Goal: Task Accomplishment & Management: Complete application form

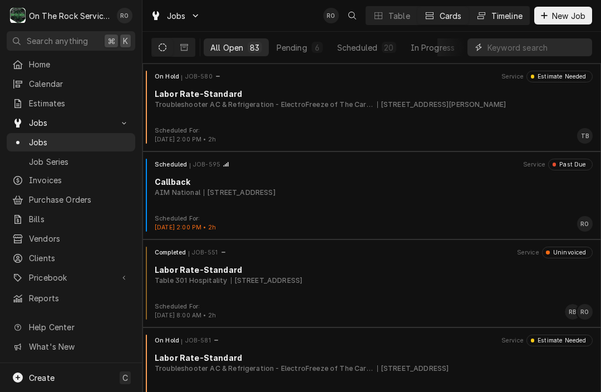
drag, startPoint x: 502, startPoint y: 46, endPoint x: 481, endPoint y: 11, distance: 40.7
click at [494, 32] on div "Dynamic Content Wrapper" at bounding box center [529, 47] width 125 height 31
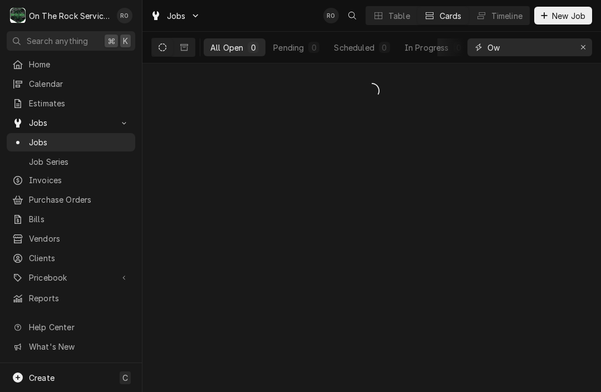
type input "O"
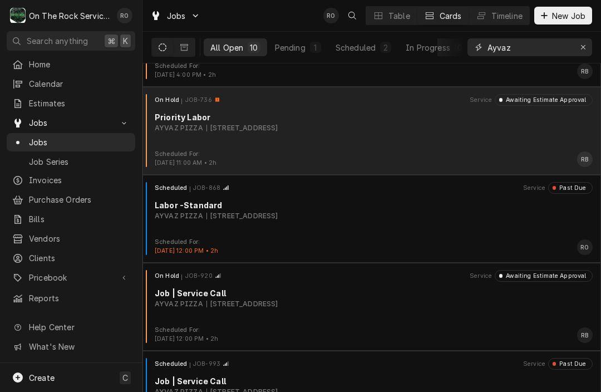
scroll to position [68, 0]
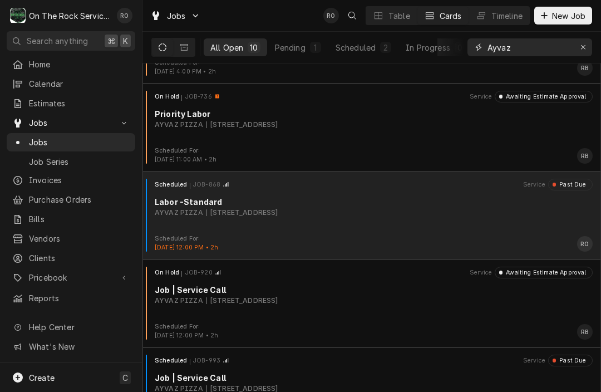
type input "Ayvaz"
click at [410, 208] on div "AYVAZ PIZZA 2803 Main St, Newberry, SC 29108" at bounding box center [374, 213] width 438 height 10
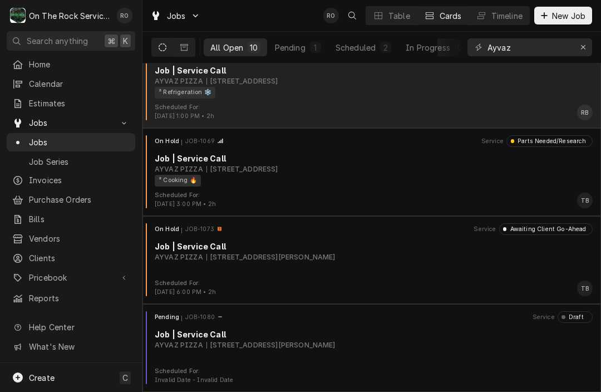
scroll to position [551, 0]
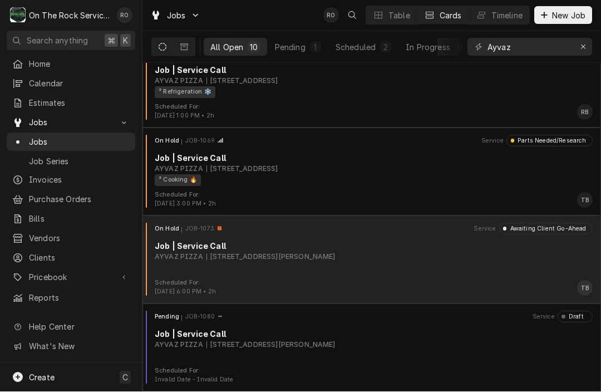
click at [386, 241] on div "Job | Service Call" at bounding box center [374, 246] width 438 height 12
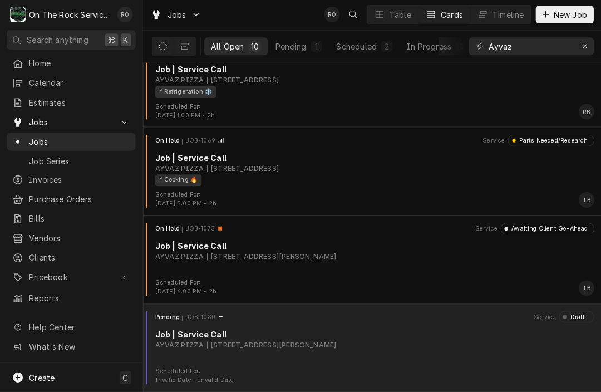
click at [288, 318] on div "Pending JOB-1080 Service Draft" at bounding box center [372, 316] width 450 height 11
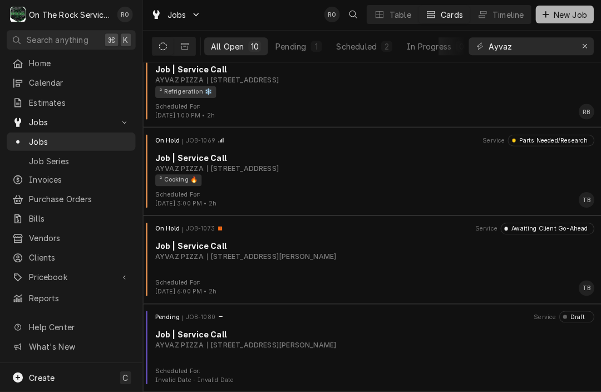
click at [563, 19] on span "New Job" at bounding box center [569, 16] width 38 height 12
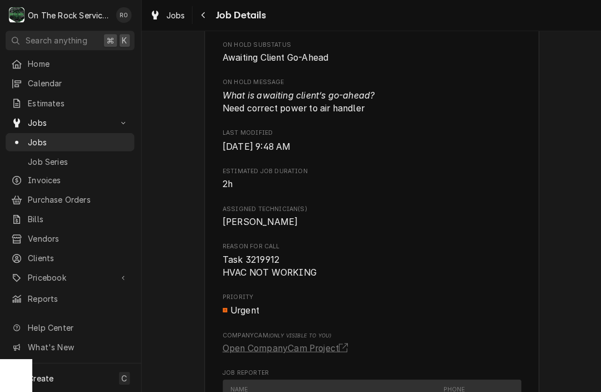
scroll to position [581, 0]
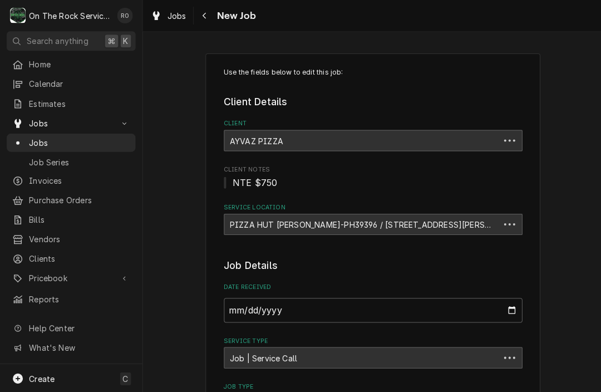
type textarea "x"
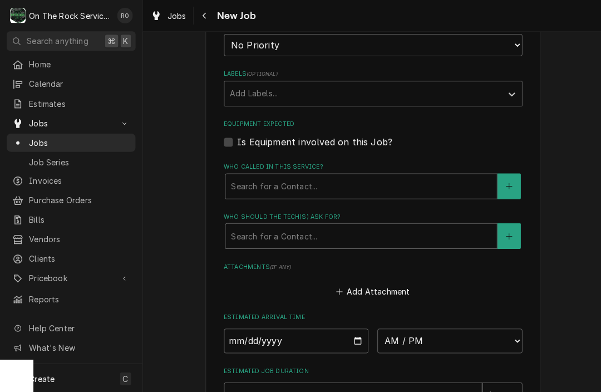
scroll to position [584, 0]
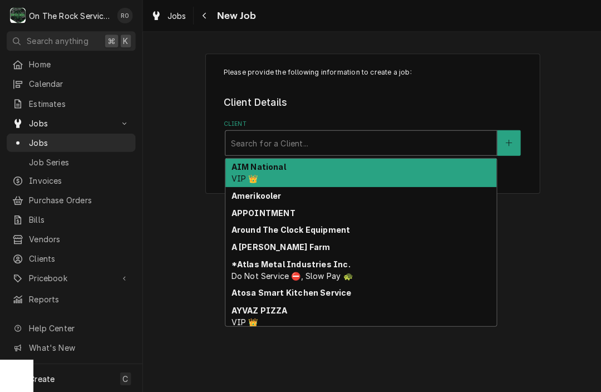
click at [431, 152] on div "Search for a Client..." at bounding box center [360, 142] width 270 height 24
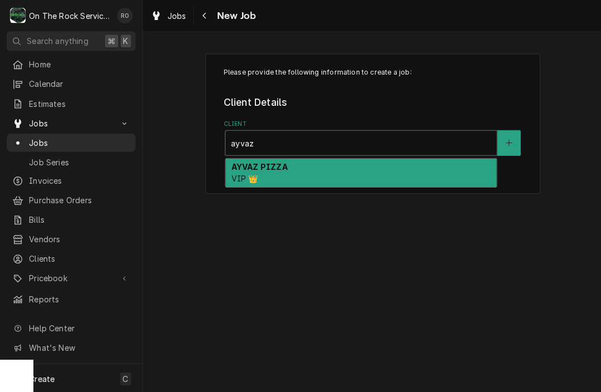
type input "ayvaz"
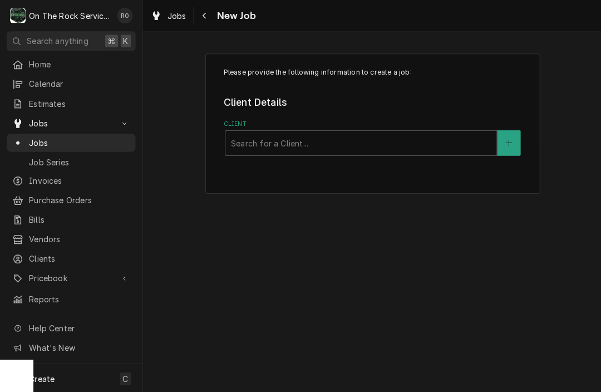
click at [423, 159] on div "Please provide the following information to create a job: Client Details Client…" at bounding box center [372, 123] width 334 height 140
click at [423, 149] on div "Client" at bounding box center [359, 142] width 259 height 20
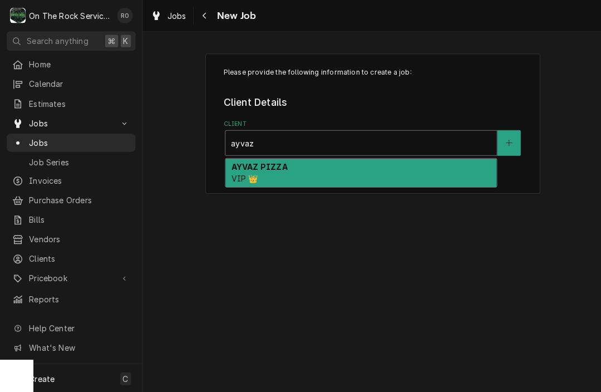
click at [432, 166] on div "AYVAZ PIZZA VIP 👑" at bounding box center [360, 172] width 270 height 29
type input "ayvaz"
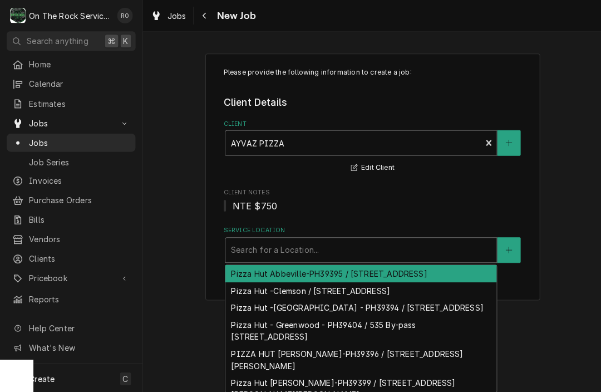
click at [390, 242] on div "Service Location" at bounding box center [359, 249] width 259 height 20
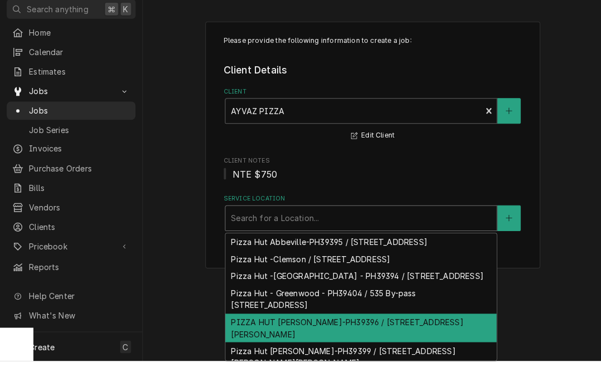
click at [384, 344] on div "PIZZA HUT [PERSON_NAME]-PH39396 / [STREET_ADDRESS][PERSON_NAME]" at bounding box center [360, 358] width 270 height 29
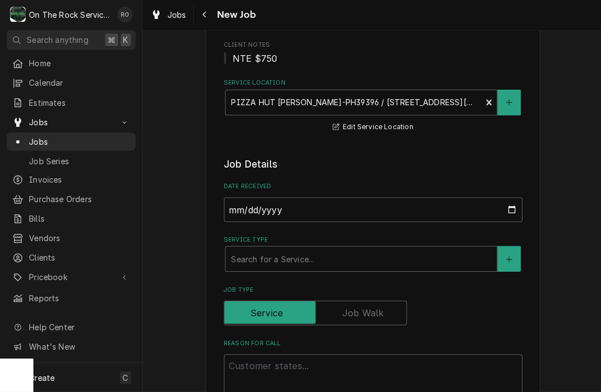
scroll to position [163, 0]
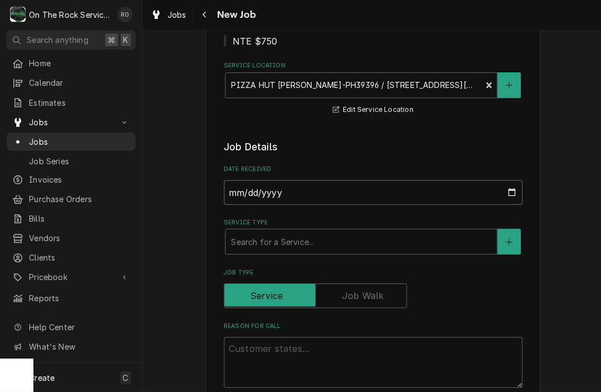
click at [401, 196] on input "[DATE]" at bounding box center [372, 193] width 298 height 24
type input "2025-09-15"
click at [268, 254] on div "Search for a Service..." at bounding box center [360, 242] width 272 height 26
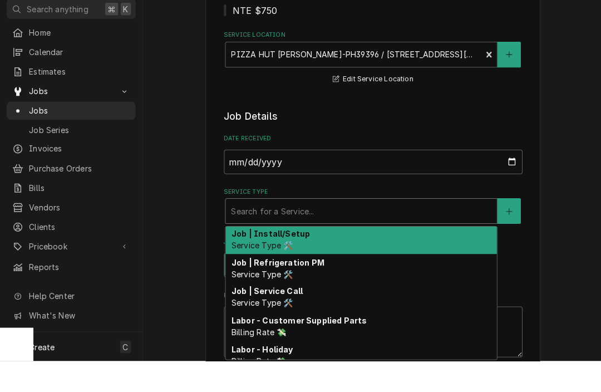
scroll to position [441, 0]
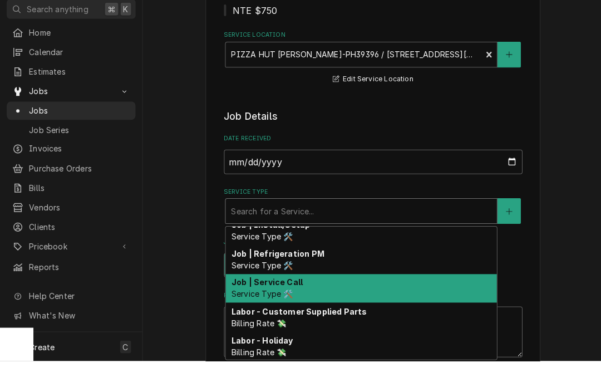
click at [288, 320] on span "Service Type 🛠️" at bounding box center [260, 324] width 61 height 9
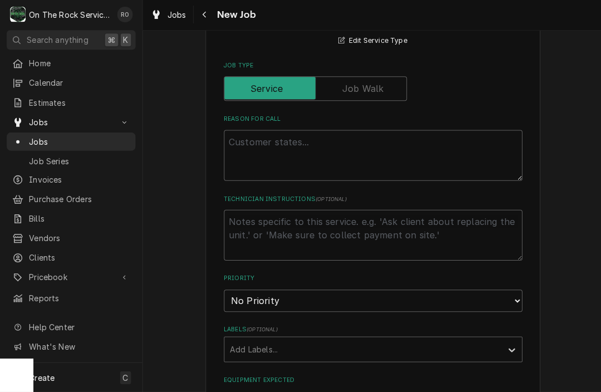
scroll to position [397, 0]
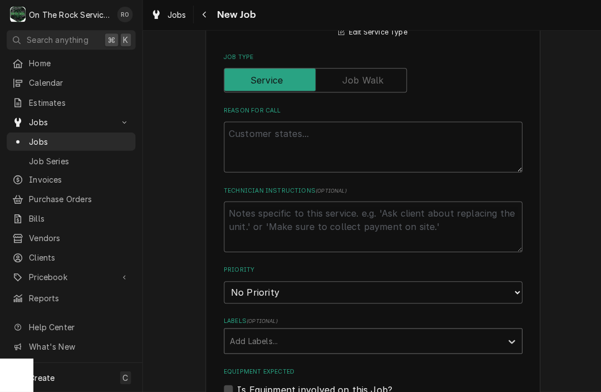
click at [302, 328] on div "Add Labels..." at bounding box center [372, 341] width 298 height 26
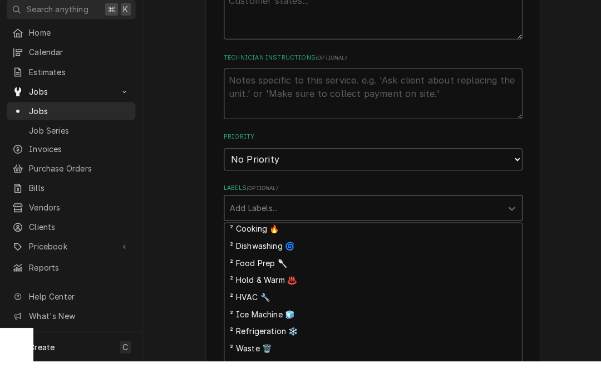
scroll to position [500, 0]
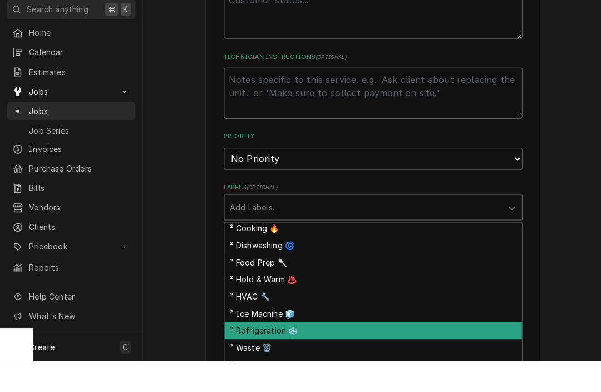
click at [295, 352] on div "² Refrigeration ❄️" at bounding box center [372, 360] width 297 height 17
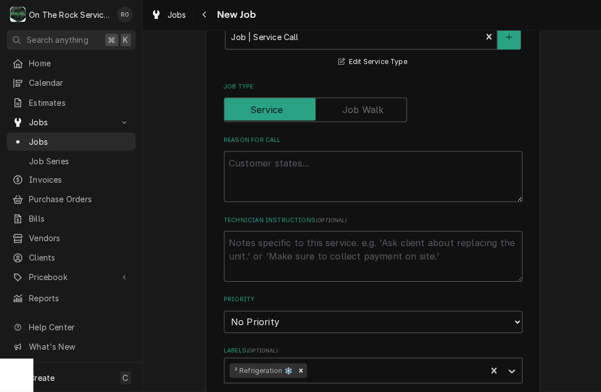
scroll to position [361, 0]
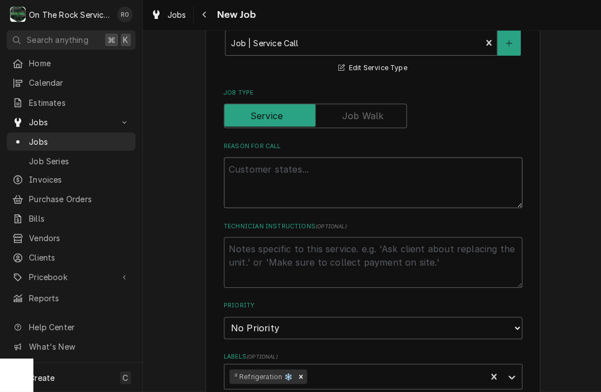
click at [327, 198] on textarea "Reason For Call" at bounding box center [372, 183] width 298 height 51
type textarea "x"
type textarea "T"
type textarea "x"
type textarea "TA"
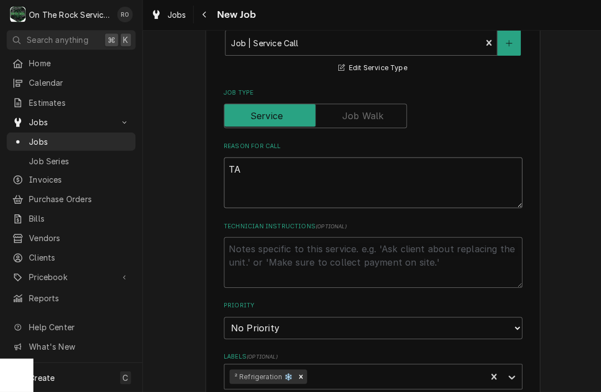
type textarea "x"
type textarea "TAS"
type textarea "x"
type textarea "TASK"
type textarea "x"
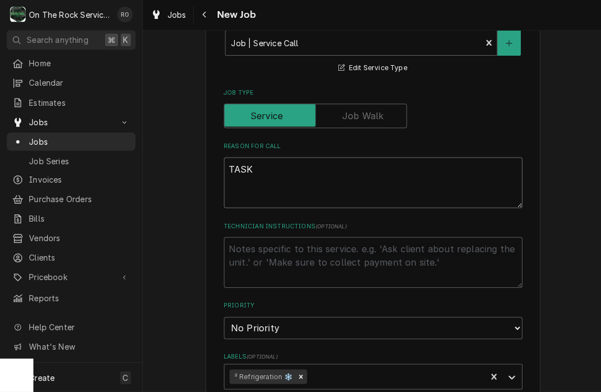
type textarea "TASK#"
type textarea "x"
type textarea "TASK#"
type textarea "x"
type textarea "TASK# 3"
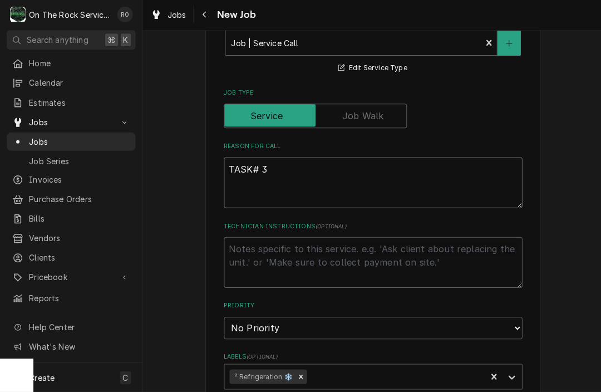
type textarea "x"
type textarea "TASK# 32"
type textarea "x"
type textarea "TASK# 322"
type textarea "x"
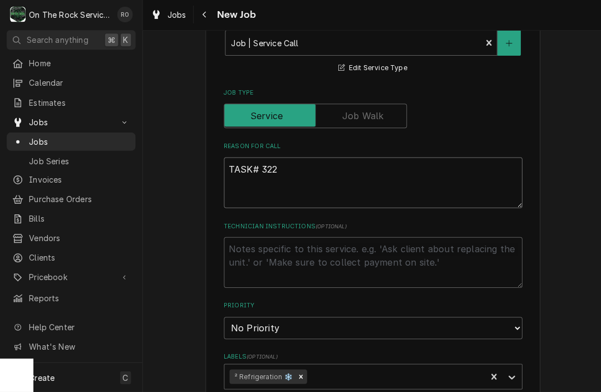
type textarea "TASK# 3221"
type textarea "x"
type textarea "TASK# 32211"
type textarea "x"
type textarea "TASK# 322115"
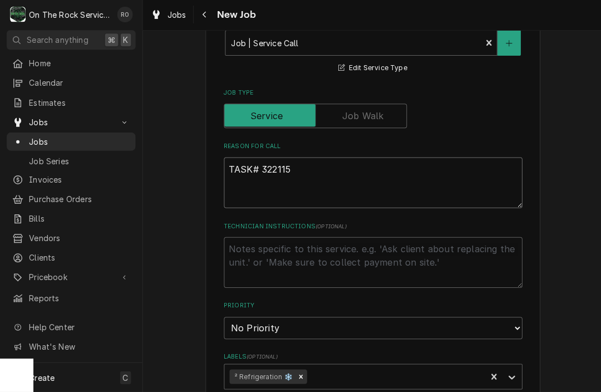
type textarea "x"
type textarea "TASK# 3221151"
type textarea "x"
type textarea "TASK# 3221151"
type textarea "x"
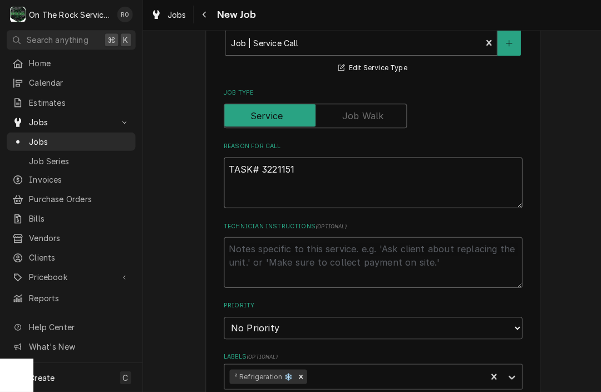
type textarea "TASK# 3221151 N"
type textarea "x"
type textarea "TASK# 3221151 NT"
type textarea "x"
type textarea "TASK# 3221151 NTE"
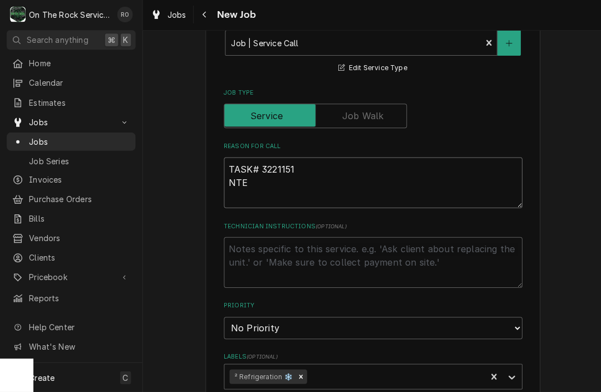
type textarea "x"
type textarea "TASK# 3221151 NTE"
type textarea "x"
type textarea "TASK# 3221151 NTE $"
type textarea "x"
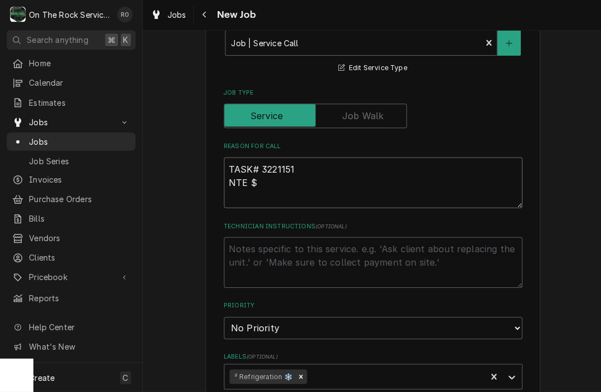
type textarea "TASK# 3221151 NTE $7"
type textarea "x"
type textarea "TASK# 3221151 NTE $75"
type textarea "x"
type textarea "TASK# 3221151 NTE $750"
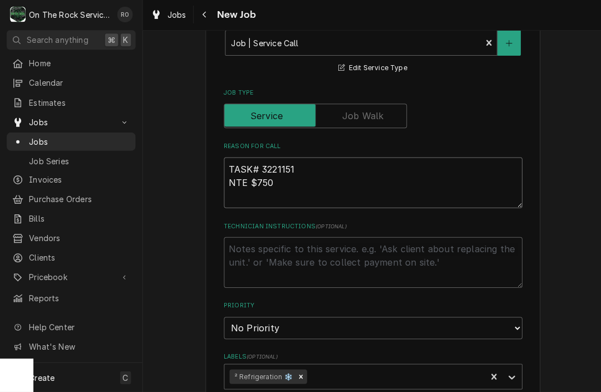
type textarea "x"
type textarea "TASK# 3221151 NTE $750"
type textarea "x"
type textarea "TASK# 3221151 NTE $750 W"
type textarea "x"
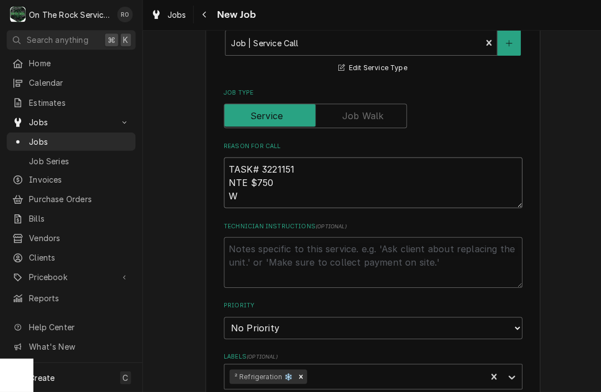
type textarea "TASK# 3221151 NTE $750 WI"
type textarea "x"
type textarea "TASK# 3221151 NTE $750 WIN"
type textarea "x"
type textarea "TASK# 3221151 NTE $750 WING"
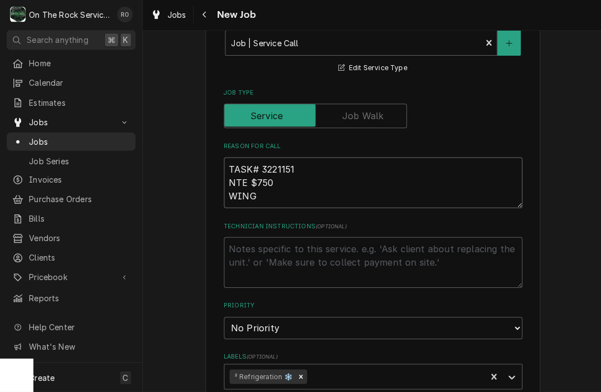
type textarea "x"
type textarea "TASK# 3221151 NTE $750 WING"
type textarea "x"
type textarea "TASK# 3221151 NTE $750 WING S"
type textarea "x"
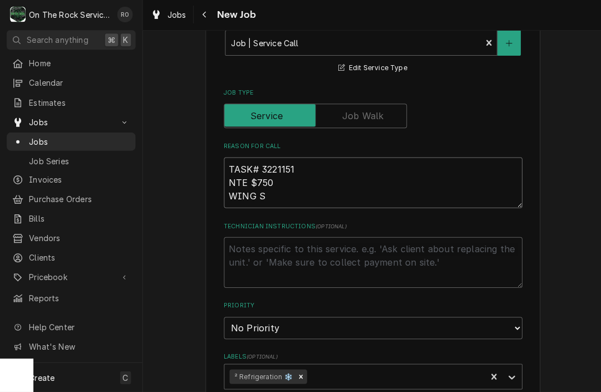
type textarea "TASK# 3221151 NTE $750 WING ST"
type textarea "x"
type textarea "TASK# 3221151 NTE $750 WING STR"
type textarea "x"
type textarea "TASK# 3221151 NTE $750 WING STRE"
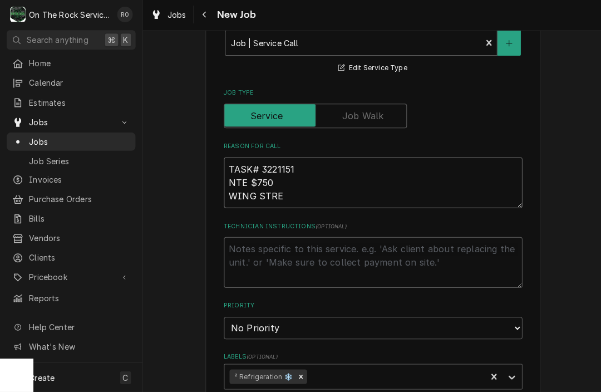
type textarea "x"
type textarea "TASK# 3221151 NTE $750 WING STREE"
type textarea "x"
type textarea "TASK# 3221151 NTE $750 WING STREER"
type textarea "x"
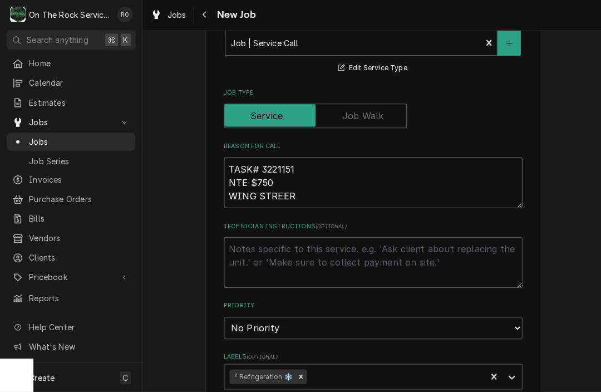
type textarea "TASK# 3221151 NTE $750 WING STREE"
type textarea "x"
type textarea "TASK# 3221151 NTE $750 WING STRE"
type textarea "x"
type textarea "TASK# 3221151 NTE $750 WING STR"
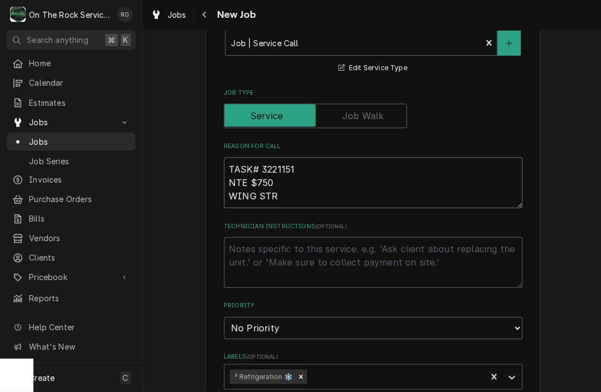
type textarea "x"
type textarea "TASK# 3221151 NTE $750 WING ST"
type textarea "x"
type textarea "TASK# 3221151 NTE $750 WING S"
type textarea "x"
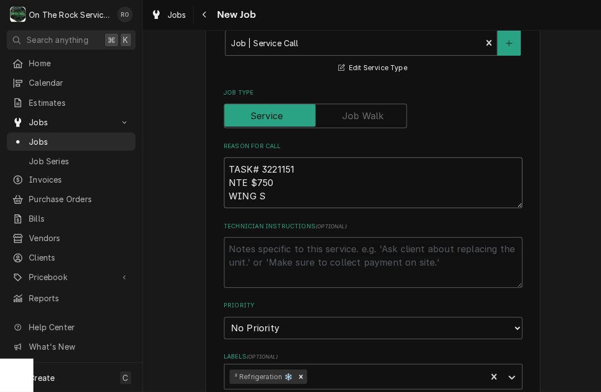
type textarea "TASK# 3221151 NTE $750 WING"
type textarea "x"
type textarea "TASK# 3221151 NTE $750 WING"
type textarea "x"
type textarea "TASK# 3221151 NTE $750 WIN"
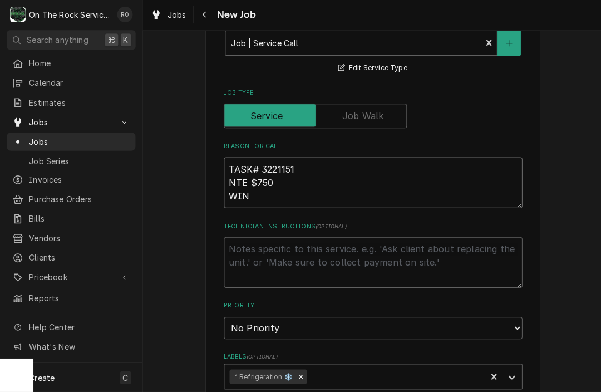
type textarea "x"
type textarea "TASK# 3221151 NTE $750 WI"
type textarea "x"
type textarea "TASK# 3221151 NTE $750 W"
type textarea "x"
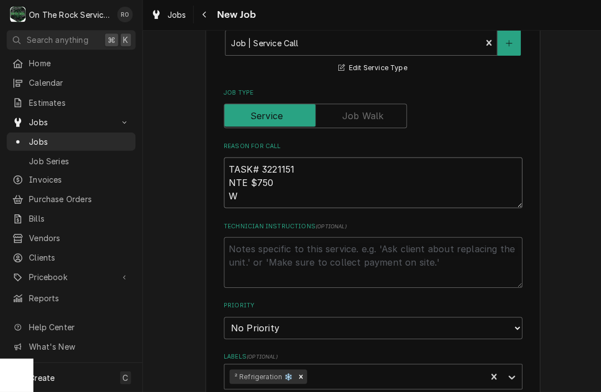
type textarea "TASK# 3221151 NTE $750 Wi"
type textarea "x"
type textarea "TASK# 3221151 NTE $750 Win"
type textarea "x"
type textarea "TASK# 3221151 NTE $750 Wing"
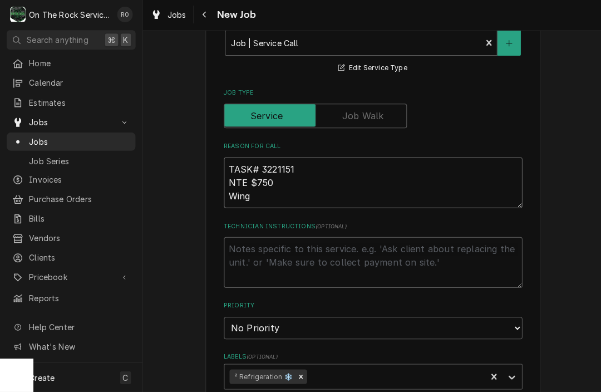
type textarea "x"
type textarea "TASK# 3221151 NTE $750 Wing"
type textarea "x"
type textarea "TASK# 3221151 NTE $750 Wing S"
type textarea "x"
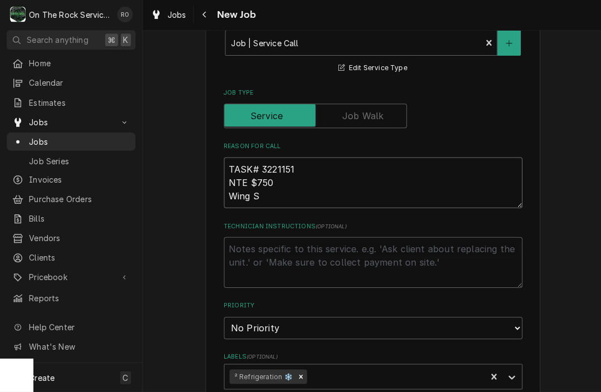
type textarea "TASK# 3221151 NTE $750 Wing St"
type textarea "x"
type textarea "TASK# 3221151 NTE $750 Wing Str"
type textarea "x"
type textarea "TASK# 3221151 NTE $750 Wing Stre"
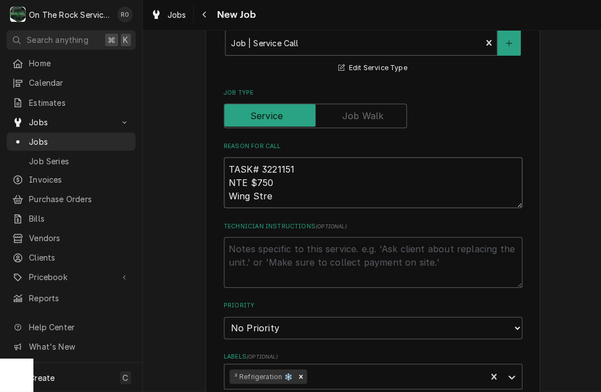
type textarea "x"
type textarea "TASK# 3221151 NTE $750 Wing Stree"
type textarea "x"
type textarea "TASK# 3221151 NTE $750 Wing Street"
type textarea "x"
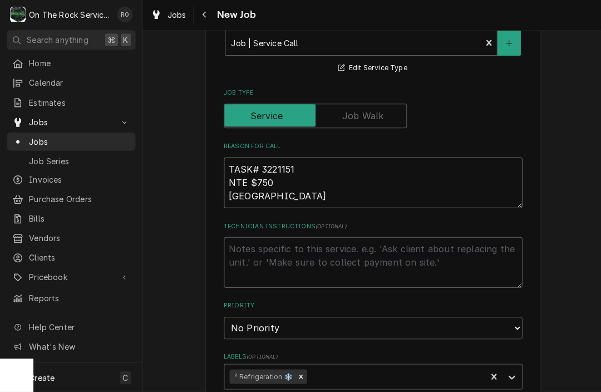
type textarea "TASK# 3221151 NTE $750 Wing Street"
type textarea "x"
type textarea "TASK# 3221151 NTE $750 Wing Street r"
type textarea "x"
type textarea "TASK# 3221151 NTE $750 Wing Street re"
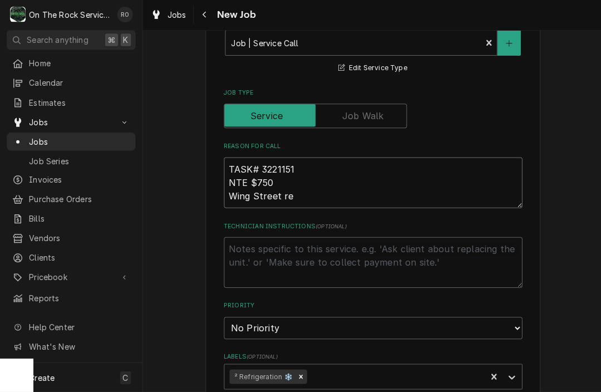
type textarea "x"
type textarea "TASK# 3221151 NTE $750 Wing Street rea"
type textarea "x"
type textarea "TASK# 3221151 NTE $750 Wing Street reac"
type textarea "x"
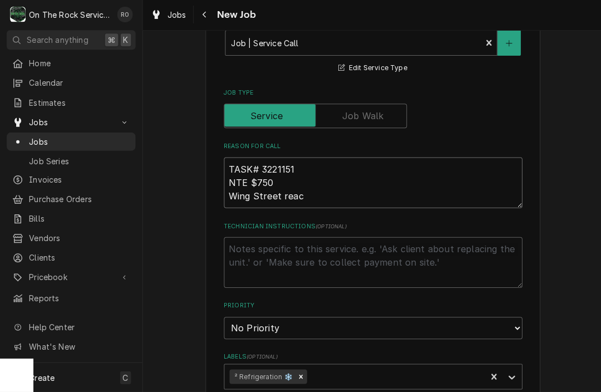
type textarea "TASK# 3221151 NTE $750 Wing Street reach"
type textarea "x"
type textarea "TASK# 3221151 NTE $750 Wing Street reach-"
type textarea "x"
type textarea "TASK# 3221151 NTE $750 Wing Street reach-I"
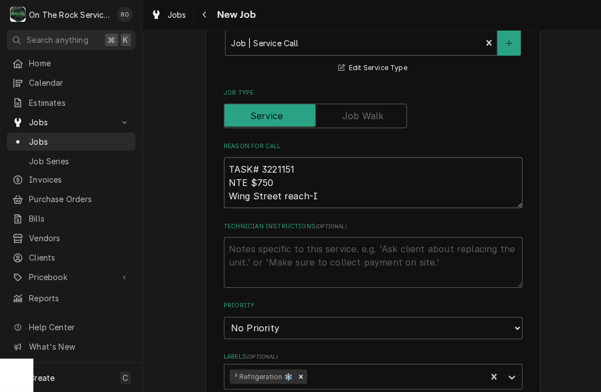
type textarea "x"
type textarea "TASK# 3221151 NTE $750 Wing Street reach-In"
type textarea "x"
type textarea "TASK# 3221151 NTE $750 Wing Street reach-In"
type textarea "x"
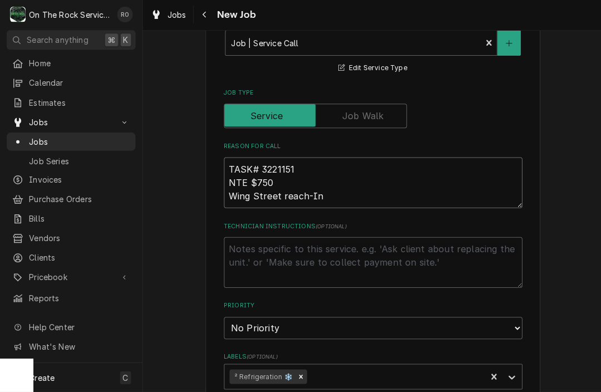
type textarea "TASK# 3221151 NTE $750 Wing Street each-In"
type textarea "x"
type textarea "TASK# 3221151 NTE $750 Wing Street Reach-In"
type textarea "x"
type textarea "TASK# 3221151 NTE $750 Wing Street Reach-In"
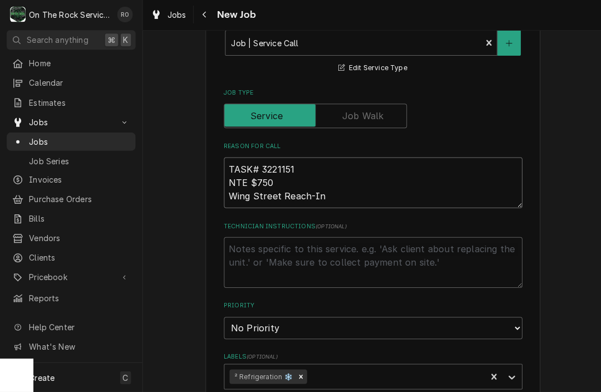
type textarea "x"
type textarea "TASK# 3221151 NTE $750 Wing Street Reach-In f"
type textarea "x"
type textarea "TASK# 3221151 NTE $750 Wing Street Reach-In fr"
type textarea "x"
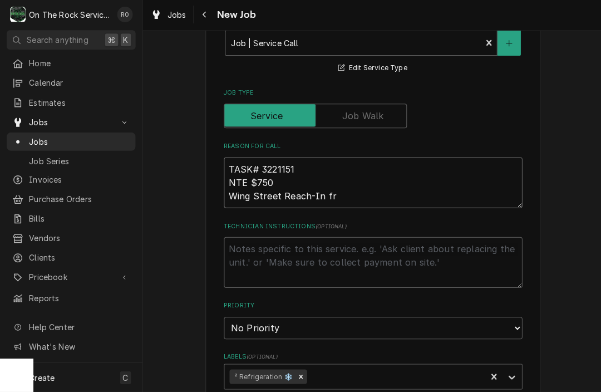
type textarea "TASK# 3221151 NTE $750 Wing Street Reach-In fre"
type textarea "x"
type textarea "TASK# 3221151 NTE $750 Wing Street Reach-In free"
type textarea "x"
type textarea "TASK# 3221151 NTE $750 Wing Street Reach-In freez"
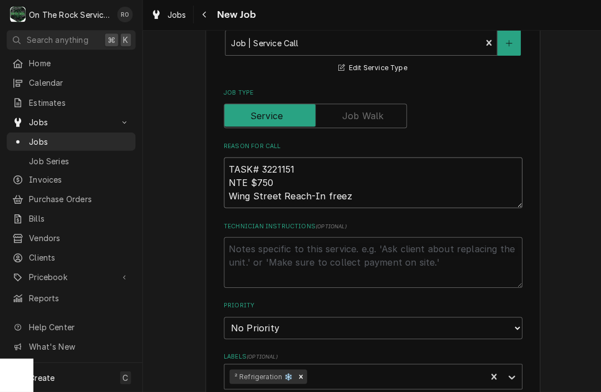
type textarea "x"
type textarea "TASK# 3221151 NTE $750 Wing Street Reach-In freeze"
type textarea "x"
type textarea "TASK# 3221151 NTE $750 Wing Street Reach-In freezer"
type textarea "x"
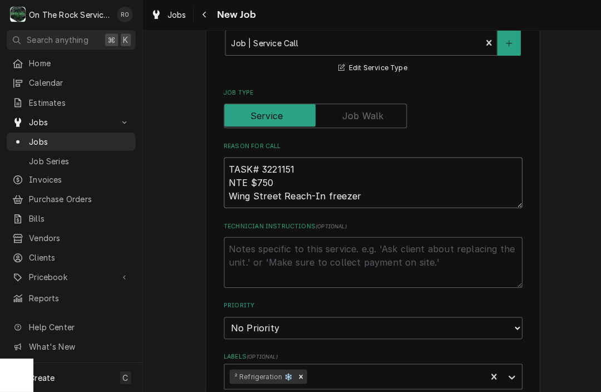
type textarea "TASK# 3221151 NTE $750 Wing Street Reach-In freezer"
type textarea "x"
type textarea "TASK# 3221151 NTE $750 Wing Street Reach-In freezer n"
type textarea "x"
type textarea "TASK# 3221151 NTE $750 Wing Street Reach-In freezer no"
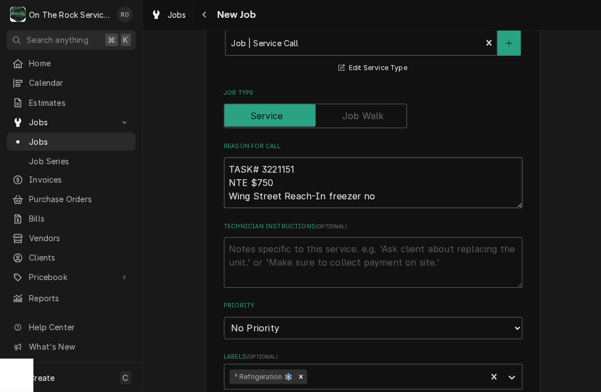
type textarea "x"
type textarea "TASK# 3221151 NTE $750 Wing Street Reach-In freezer not"
type textarea "x"
type textarea "TASK# 3221151 NTE $750 Wing Street Reach-In freezer not"
type textarea "x"
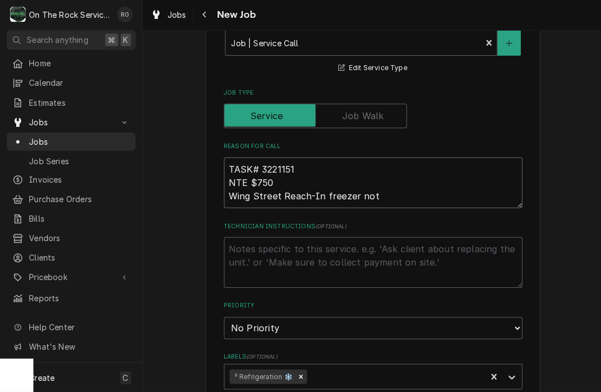
type textarea "TASK# 3221151 NTE $750 Wing Street Reach-In freezer not h"
type textarea "x"
type textarea "TASK# 3221151 NTE $750 Wing Street Reach-In freezer not ho"
type textarea "x"
type textarea "TASK# 3221151 NTE $750 Wing Street Reach-In freezer not hol"
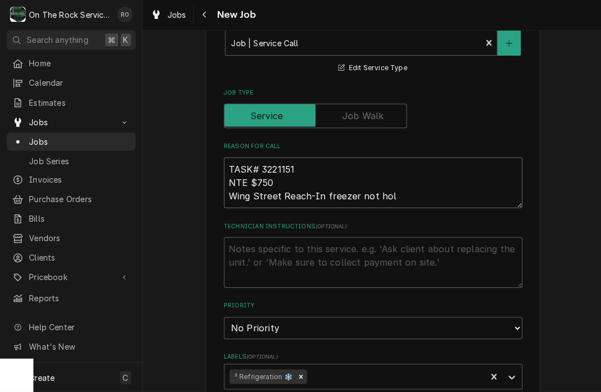
type textarea "x"
type textarea "TASK# 3221151 NTE $750 Wing Street Reach-In freezer not hold"
type textarea "x"
type textarea "TASK# 3221151 NTE $750 Wing Street Reach-In freezer not holdi"
type textarea "x"
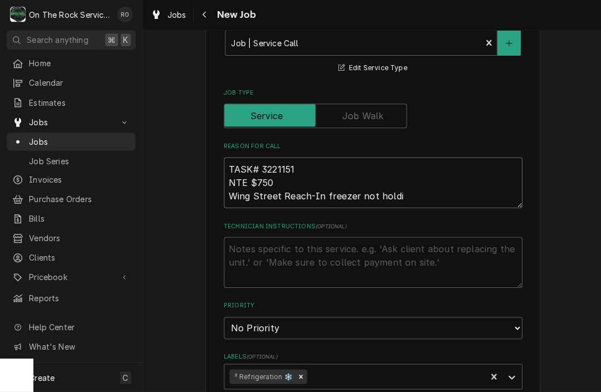
type textarea "TASK# 3221151 NTE $750 Wing Street Reach-In freezer not holdin"
type textarea "x"
type textarea "TASK# 3221151 NTE $750 Wing Street Reach-In freezer not holding"
type textarea "x"
type textarea "TASK# 3221151 NTE $750 Wing Street Reach-In freezer not holding"
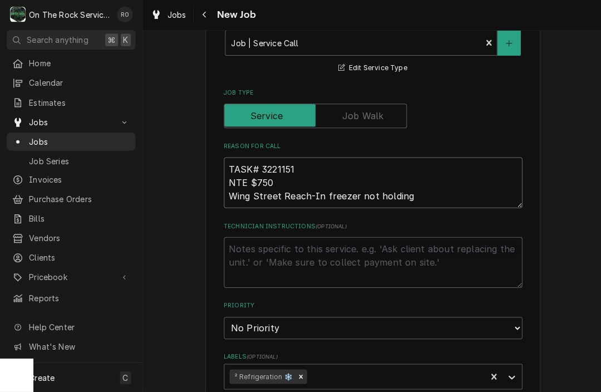
type textarea "x"
type textarea "TASK# 3221151 NTE $750 Wing Street Reach-In freezer not holding t"
type textarea "x"
type textarea "TASK# 3221151 NTE $750 Wing Street Reach-In freezer not holding te"
type textarea "x"
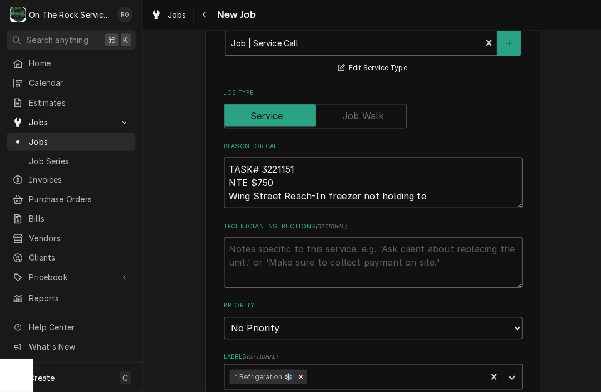
type textarea "TASK# 3221151 NTE $750 Wing Street Reach-In freezer not holding tem"
type textarea "x"
type textarea "TASK# 3221151 NTE $750 Wing Street Reach-In freezer not holding temp"
type textarea "x"
type textarea "TASK# 3221151 NTE $750 Wing Street Reach-In freezer not holding temp."
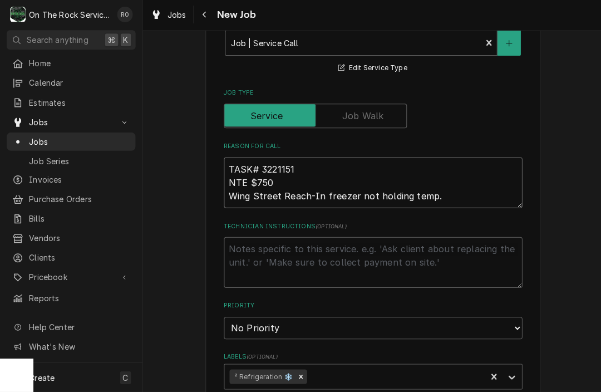
type textarea "x"
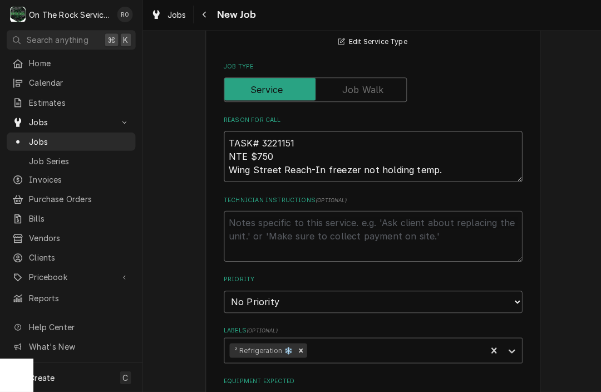
scroll to position [388, 0]
type textarea "TASK# 3221151 NTE $750 Wing Street Reach-In freezer not holding temp."
select select "3"
type textarea "x"
click at [320, 229] on textarea "Technician Instructions ( optional )" at bounding box center [372, 236] width 298 height 51
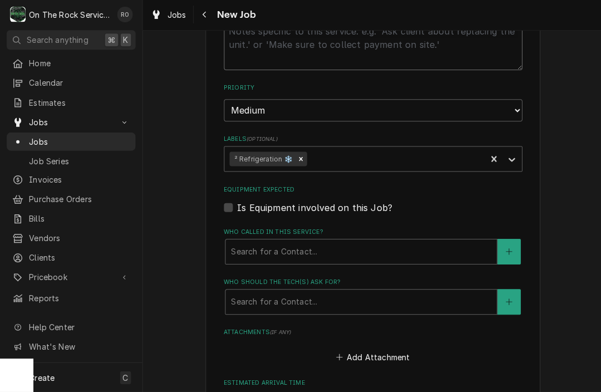
scroll to position [583, 0]
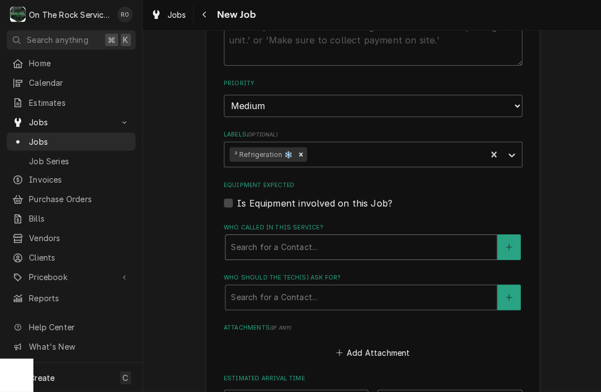
click at [251, 242] on div "Search for a Contact..." at bounding box center [359, 248] width 259 height 12
click at [400, 197] on div "Is Equipment involved on this Job?" at bounding box center [372, 203] width 298 height 13
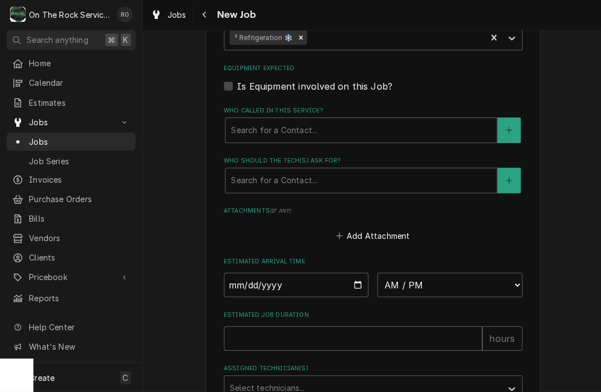
scroll to position [713, 0]
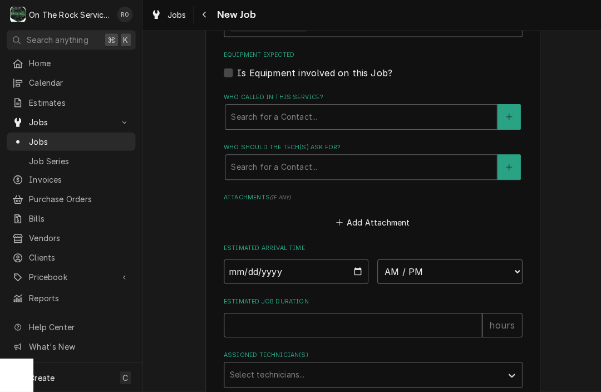
select select "11:00:00"
type textarea "x"
type input "[DATE]"
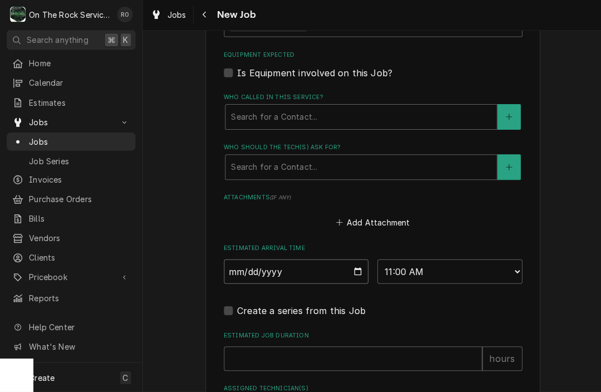
click at [347, 260] on input "[DATE]" at bounding box center [295, 271] width 145 height 24
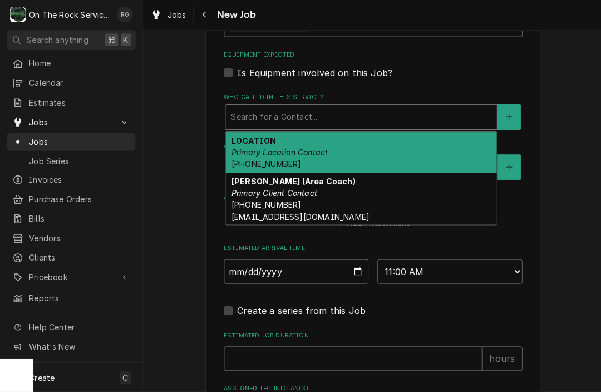
click at [351, 107] on div "Who called in this service?" at bounding box center [359, 117] width 259 height 20
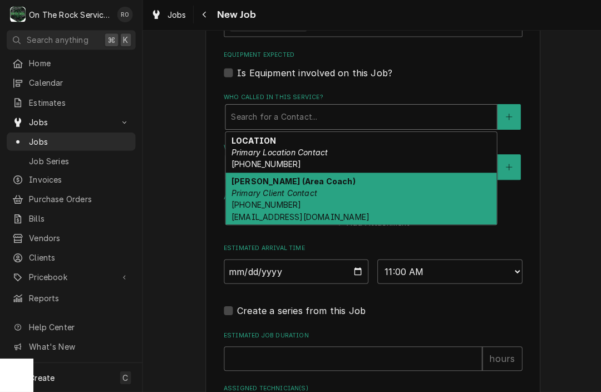
click at [311, 177] on strong "[PERSON_NAME] (Area Coach)" at bounding box center [292, 181] width 124 height 9
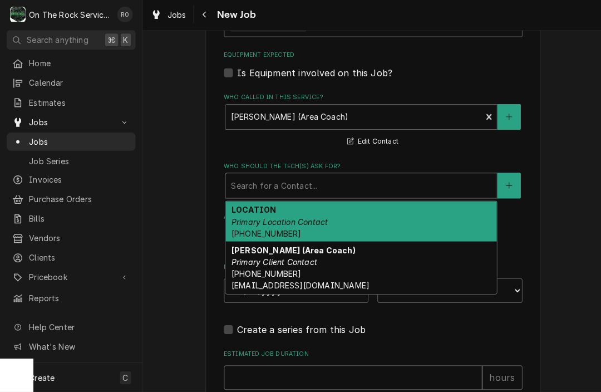
click at [307, 185] on div "Who should the tech(s) ask for?" at bounding box center [359, 186] width 259 height 20
click at [307, 201] on div "LOCATION Primary Location Contact (706) 376-4834" at bounding box center [360, 221] width 270 height 41
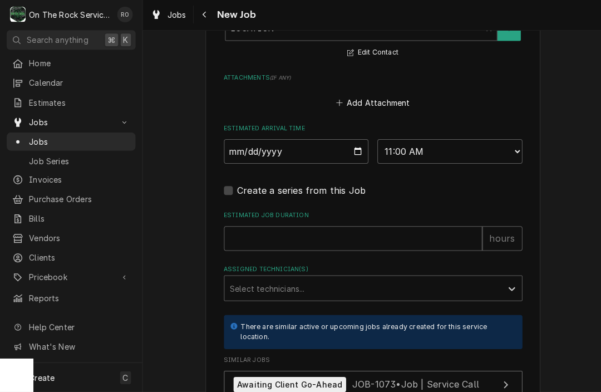
scroll to position [883, 0]
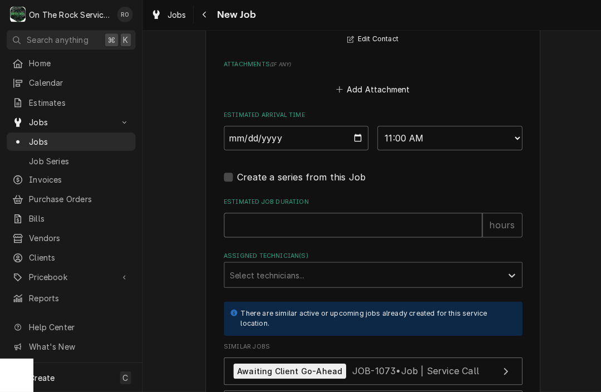
click at [308, 219] on input "Estimated Job Duration" at bounding box center [352, 225] width 258 height 24
type textarea "x"
type input "2"
type textarea "x"
type input "2"
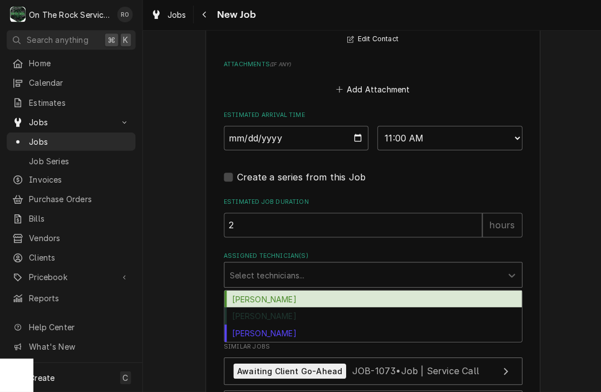
click at [302, 265] on div "Assigned Technician(s)" at bounding box center [361, 275] width 265 height 20
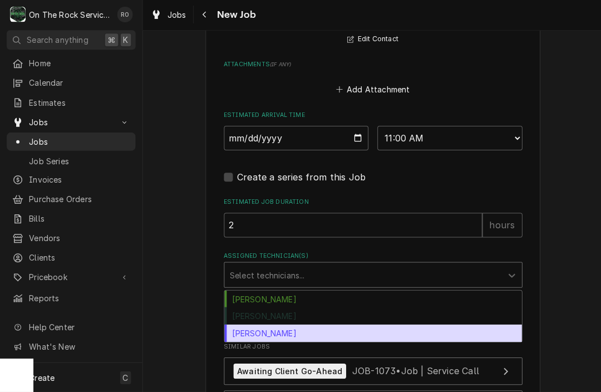
click at [278, 327] on div "[PERSON_NAME]" at bounding box center [372, 332] width 297 height 17
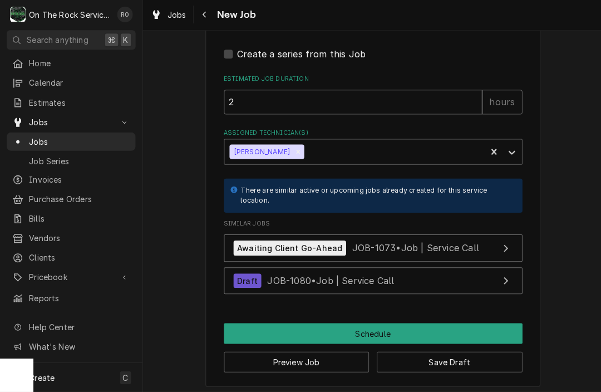
scroll to position [1005, 0]
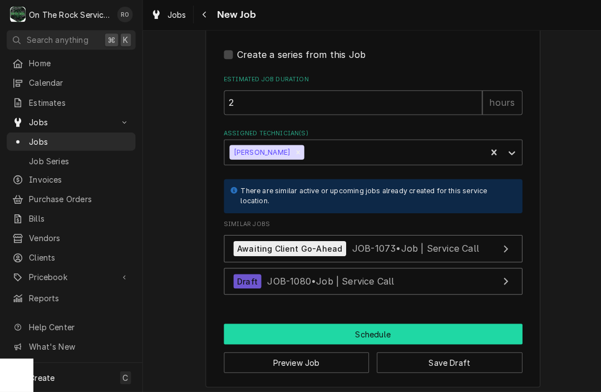
click at [322, 326] on button "Schedule" at bounding box center [372, 334] width 298 height 21
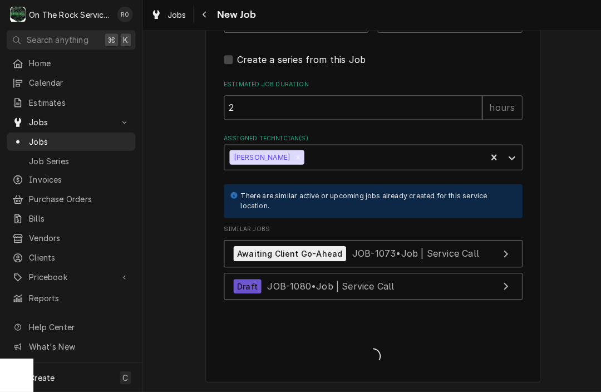
scroll to position [994, 0]
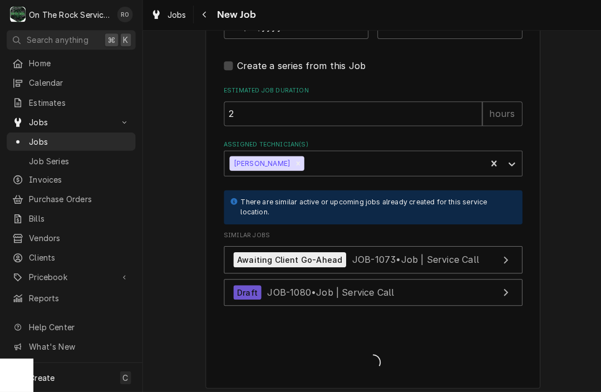
type textarea "x"
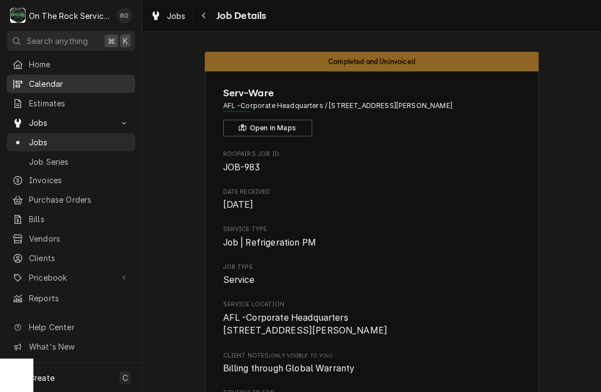
click at [47, 80] on span "Calendar" at bounding box center [79, 84] width 101 height 12
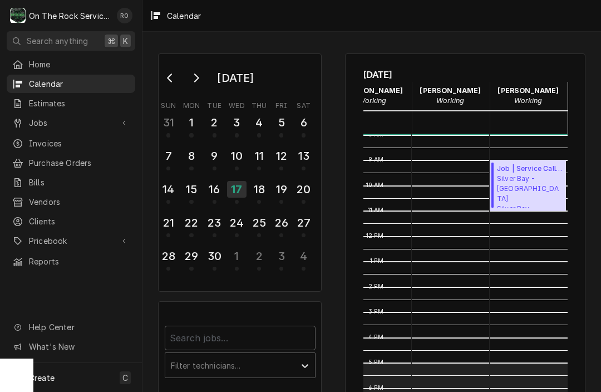
scroll to position [203, 52]
click at [216, 184] on div "16" at bounding box center [214, 189] width 19 height 19
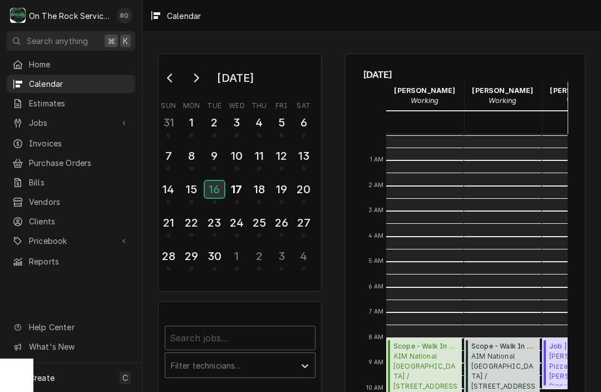
scroll to position [203, 0]
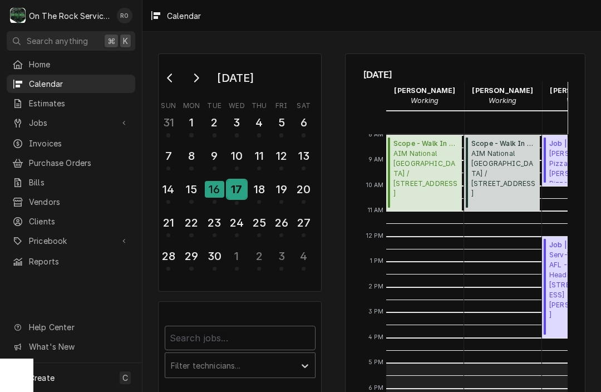
click at [233, 200] on div "17" at bounding box center [236, 191] width 19 height 27
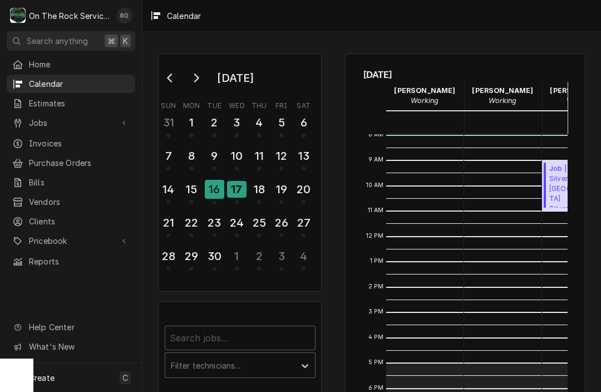
click at [0, 0] on html "O On The Rock Services RO Search anything ⌘ K Home Calendar Estimates Jobs Jobs…" at bounding box center [300, 196] width 601 height 392
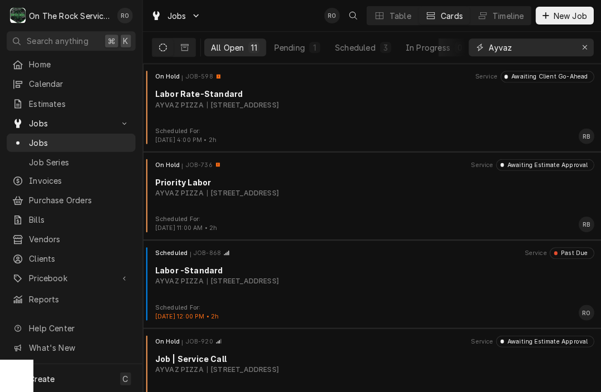
click at [544, 47] on input "Ayvaz" at bounding box center [528, 47] width 83 height 18
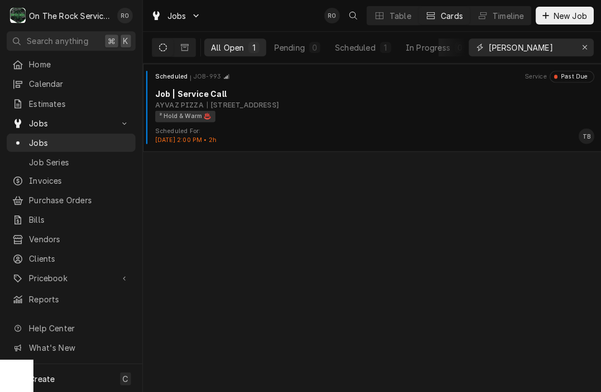
type input "[PERSON_NAME]"
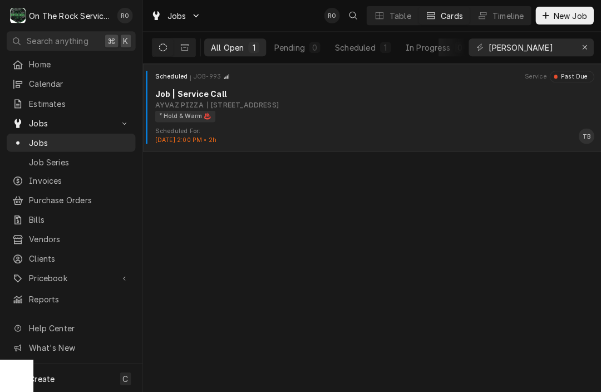
click at [465, 97] on div "Job | Service Call" at bounding box center [374, 94] width 438 height 12
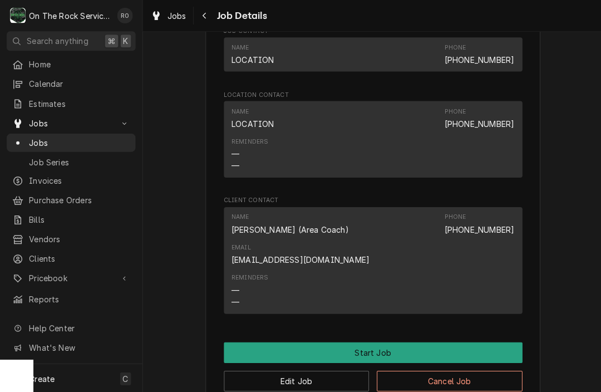
scroll to position [850, 0]
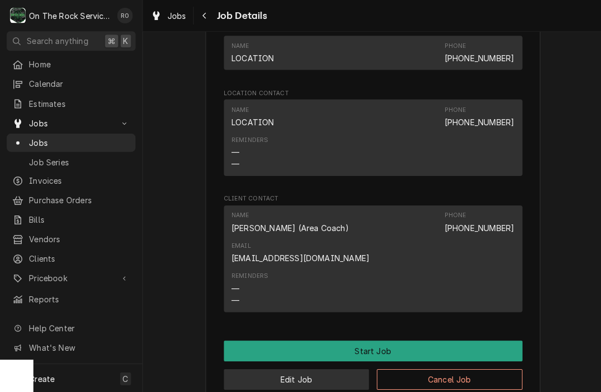
click at [358, 368] on button "Edit Job" at bounding box center [295, 378] width 145 height 21
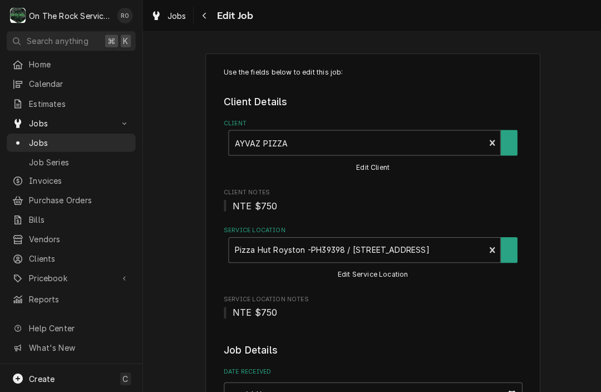
type textarea "x"
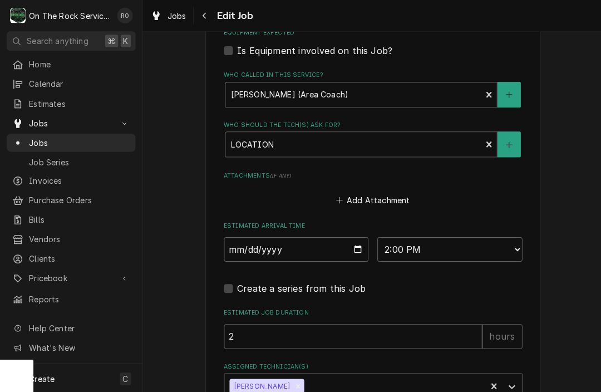
scroll to position [781, 0]
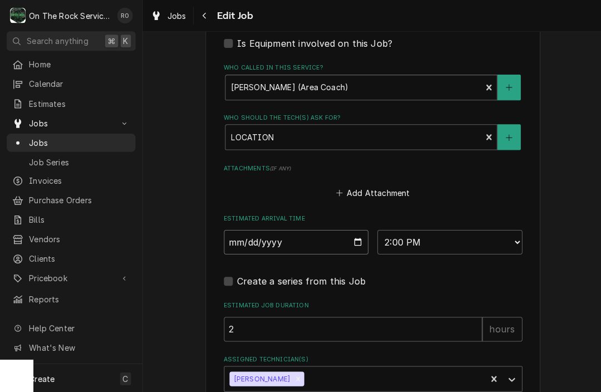
click at [333, 234] on input "2025-08-18" at bounding box center [295, 241] width 145 height 24
type input "[DATE]"
type textarea "x"
select select "13:00:00"
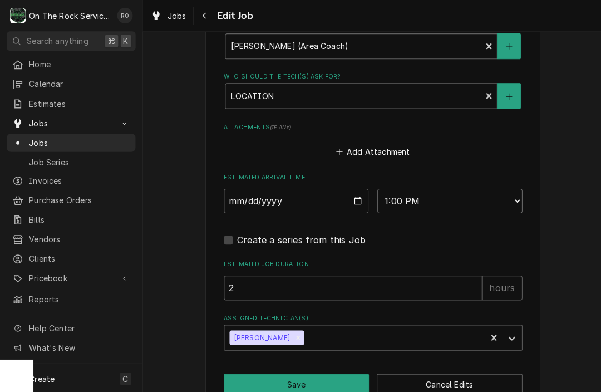
scroll to position [822, 0]
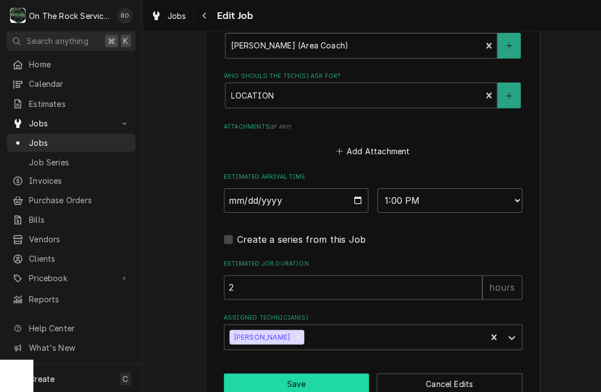
click at [334, 373] on button "Save" at bounding box center [295, 382] width 145 height 21
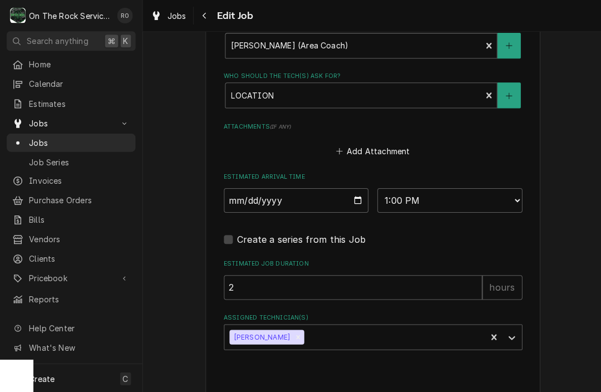
type textarea "x"
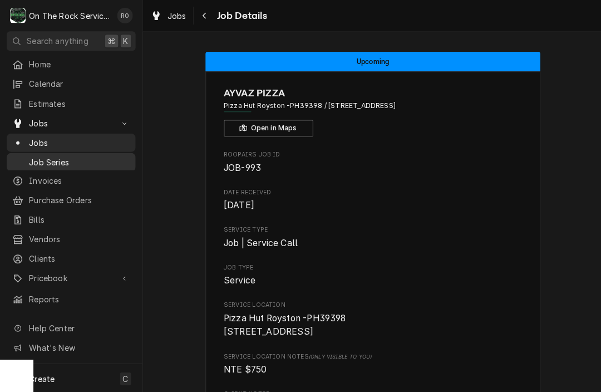
click at [83, 156] on span "Job Series" at bounding box center [79, 162] width 101 height 12
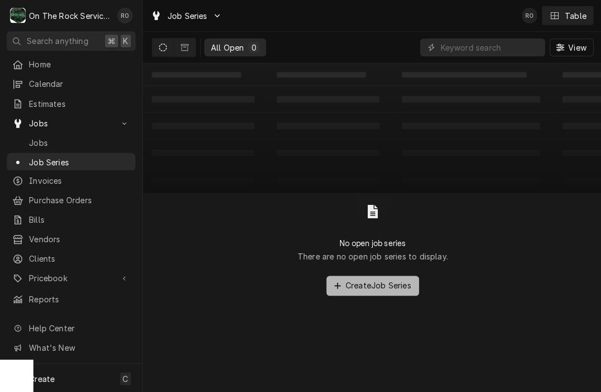
click at [366, 290] on span "Create Job Series" at bounding box center [377, 285] width 70 height 12
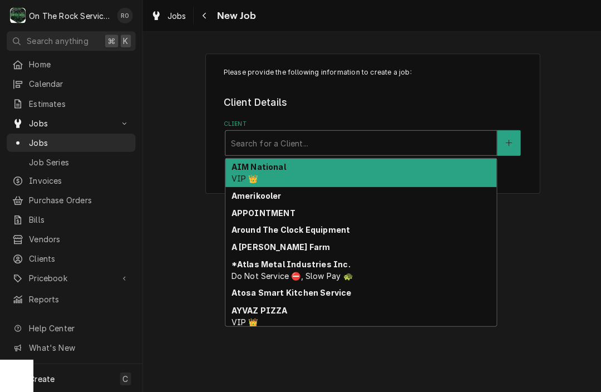
click at [330, 151] on div "Client" at bounding box center [359, 142] width 259 height 20
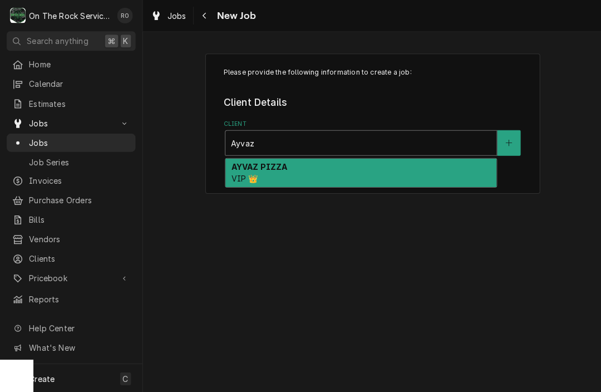
click at [322, 167] on div "AYVAZ PIZZA VIP 👑" at bounding box center [360, 172] width 270 height 29
type input "Ayvaz"
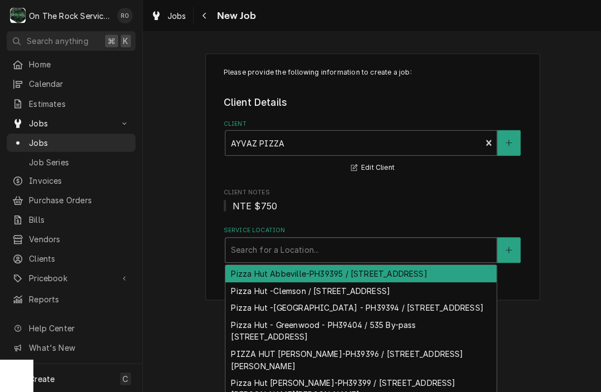
click at [324, 245] on div "Service Location" at bounding box center [359, 249] width 259 height 20
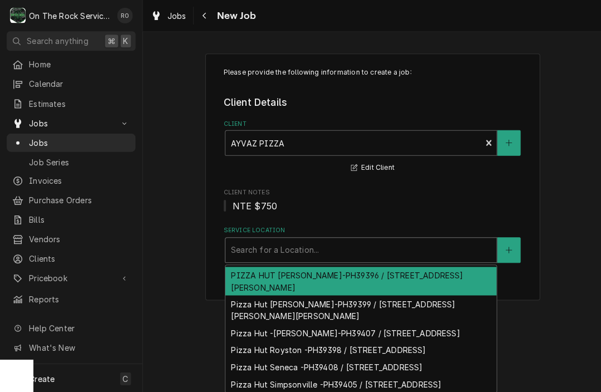
scroll to position [114, 0]
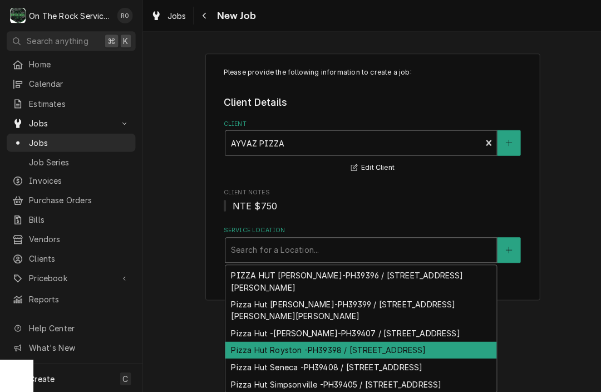
click at [370, 341] on div "Pizza Hut Royston -PH39398 / [STREET_ADDRESS]" at bounding box center [360, 349] width 270 height 17
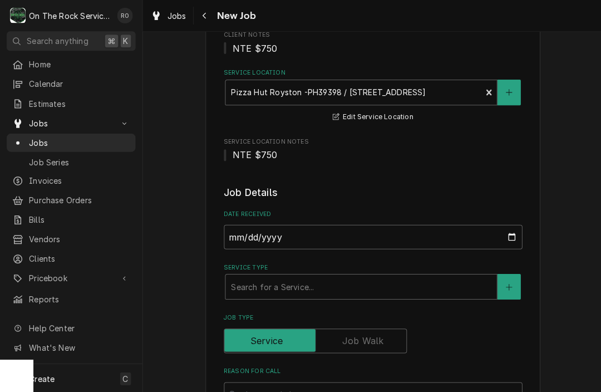
scroll to position [181, 0]
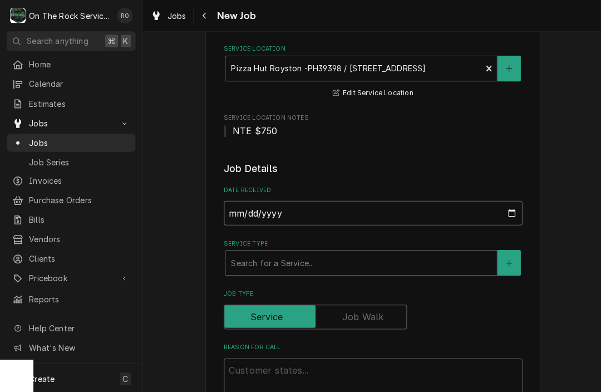
click at [363, 213] on input "[DATE]" at bounding box center [372, 212] width 298 height 24
type input "[DATE]"
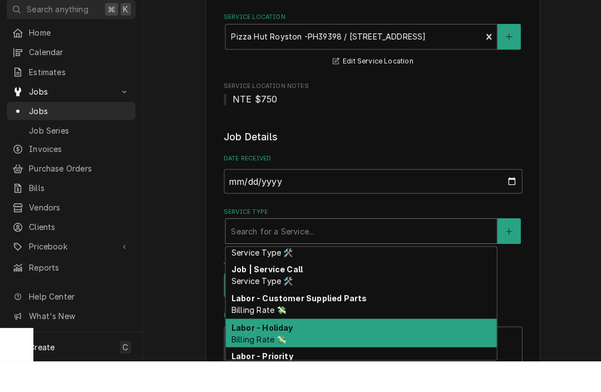
scroll to position [475, 0]
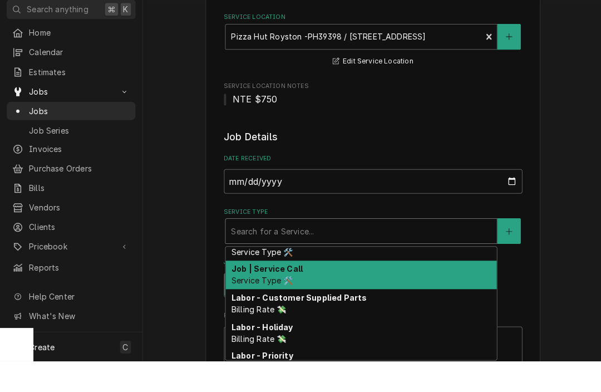
click at [280, 307] on span "Service Type 🛠️" at bounding box center [260, 311] width 61 height 9
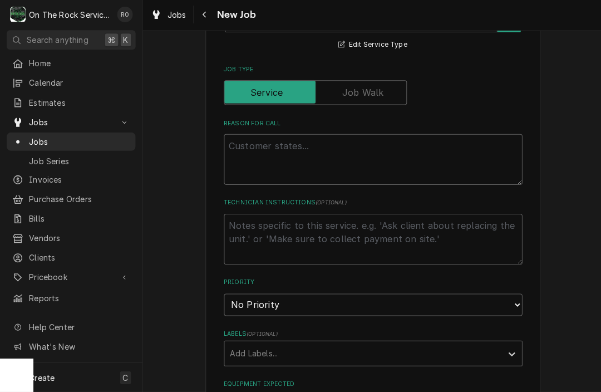
scroll to position [418, 0]
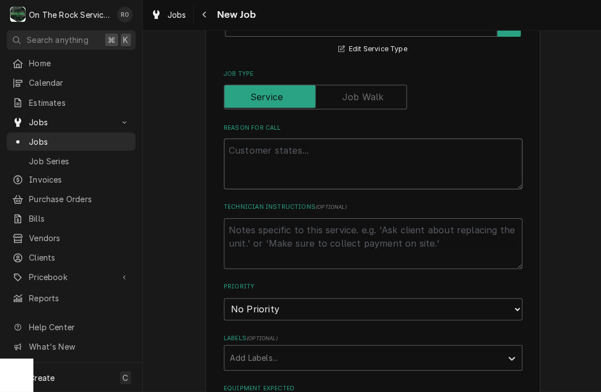
click at [280, 170] on textarea "Reason For Call" at bounding box center [372, 164] width 298 height 51
type textarea "x"
type textarea "TA"
type textarea "x"
type textarea "TAS"
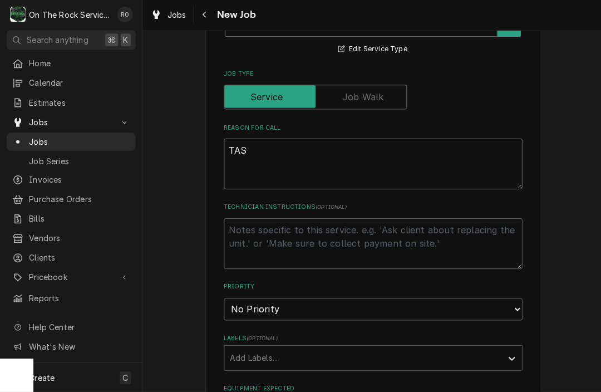
type textarea "x"
type textarea "TASK"
type textarea "x"
type textarea "TASK#"
type textarea "x"
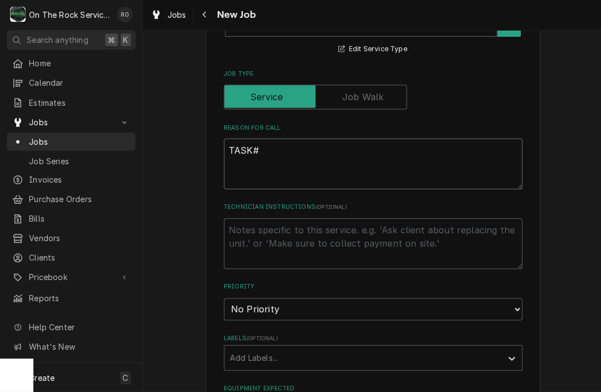
type textarea "TASK#"
type textarea "x"
type textarea "TASK# 32"
type textarea "x"
type textarea "TASK# 321"
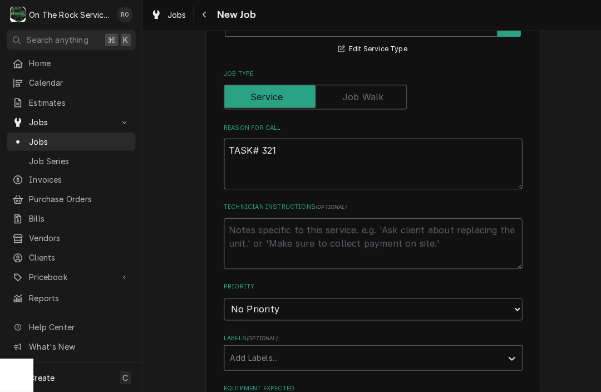
type textarea "x"
type textarea "TASK# 3218"
type textarea "x"
type textarea "TASK# 321849"
type textarea "x"
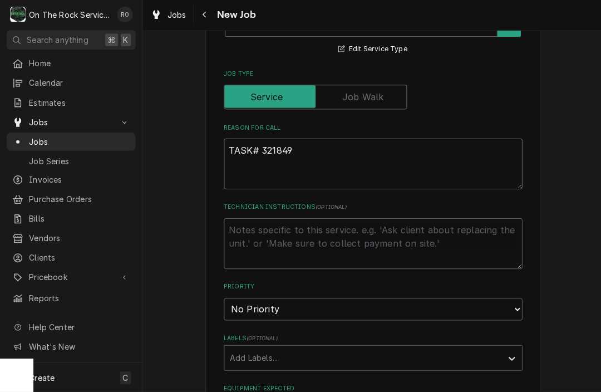
type textarea "TASK# 3218496"
type textarea "x"
type textarea "TASK# 3218496"
type textarea "x"
type textarea "TASK# 3218496 N"
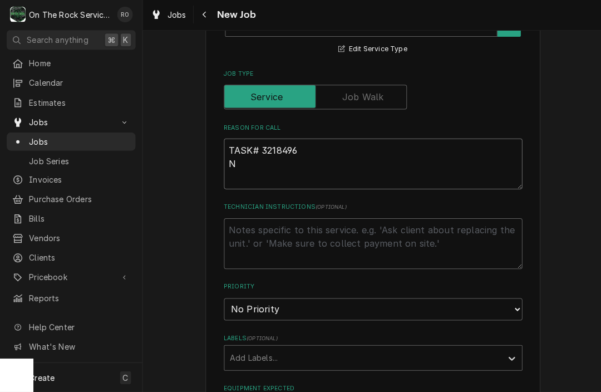
type textarea "x"
type textarea "TASK# 3218496 NT"
type textarea "x"
type textarea "TASK# 3218496 NTE"
type textarea "x"
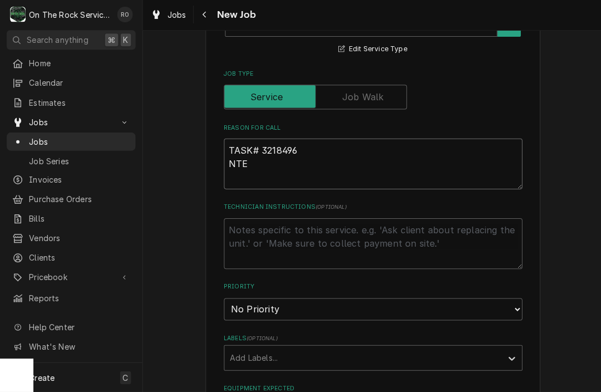
type textarea "TASK# 3218496 NTE"
type textarea "x"
type textarea "TASK# 3218496 NTE $"
type textarea "x"
type textarea "TASK# 3218496 NTE $7"
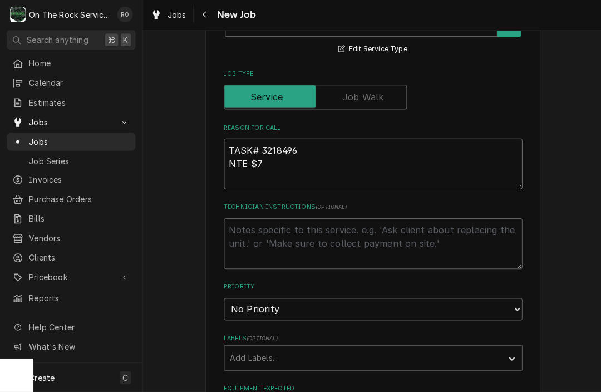
type textarea "x"
type textarea "TASK# 3218496 NTE $75"
type textarea "x"
type textarea "TASK# 3218496 NTE $750"
type textarea "x"
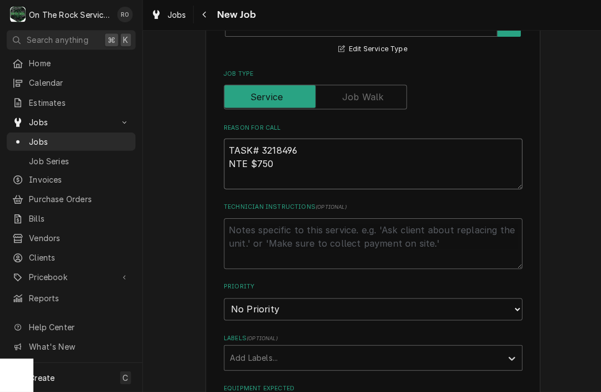
type textarea "TASK# 3218496 NTE $750"
type textarea "x"
type textarea "TASK# 3218496 NTE $750 W"
type textarea "x"
type textarea "TASK# 3218496 NTE $750 Wa"
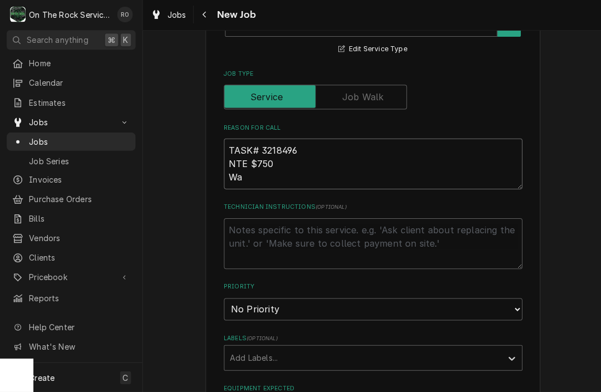
type textarea "x"
type textarea "TASK# 3218496 NTE $750 Wat"
type textarea "x"
type textarea "TASK# 3218496 NTE $750 Wate"
type textarea "x"
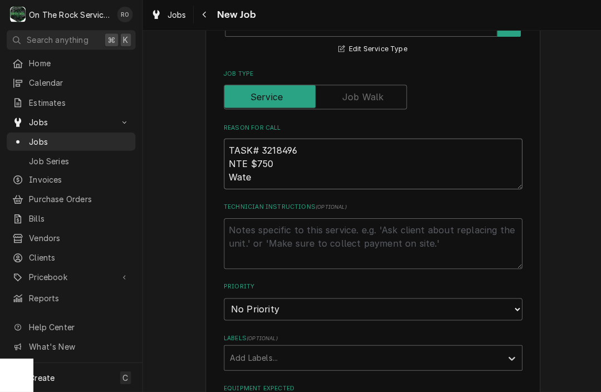
type textarea "TASK# 3218496 NTE $750 Water"
type textarea "x"
type textarea "TASK# 3218496 NTE $750 Water"
type textarea "x"
type textarea "TASK# 3218496 NTE $750 Water l"
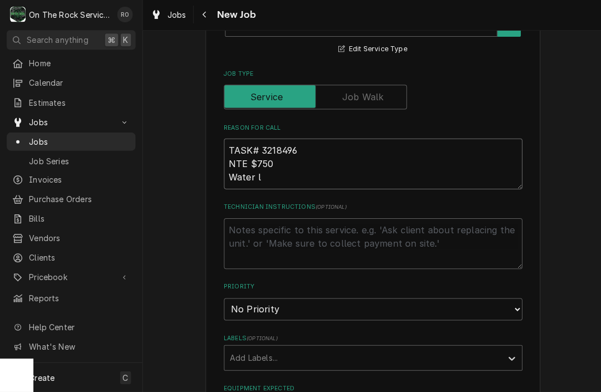
type textarea "x"
type textarea "TASK# 3218496 NTE $750 Water le"
type textarea "x"
type textarea "TASK# 3218496 NTE $750 Water leak"
type textarea "x"
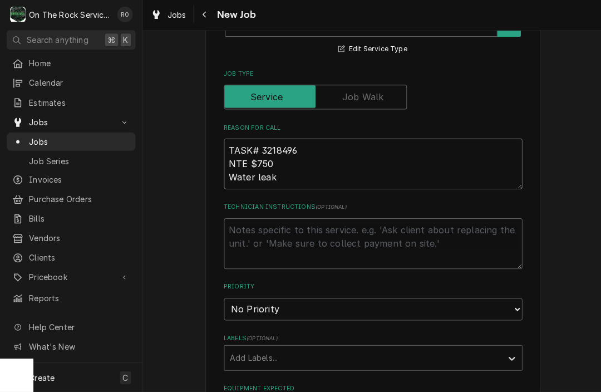
type textarea "TASK# 3218496 NTE $750 Water leaki"
type textarea "x"
type textarea "TASK# 3218496 NTE $750 Water leakin"
type textarea "x"
type textarea "TASK# 3218496 NTE $750 Water leaking"
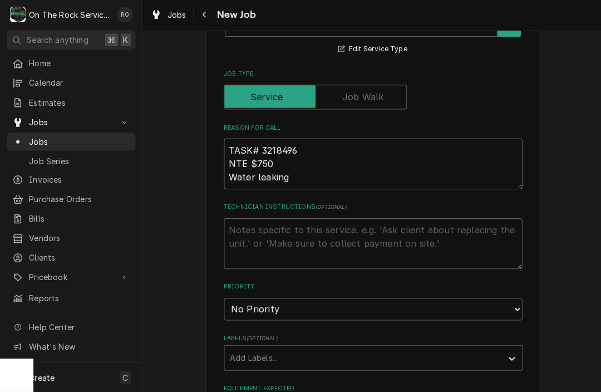
type textarea "x"
type textarea "TASK# 3218496 NTE $750 Water leaking"
type textarea "x"
type textarea "TASK# 3218496 NTE $750 Water leaking o"
type textarea "x"
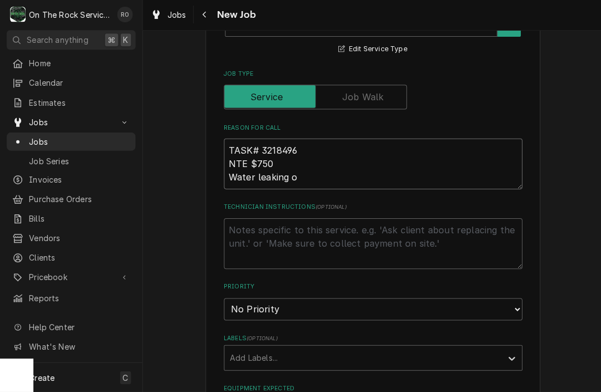
type textarea "TASK# 3218496 NTE $750 Water leaking ou"
type textarea "x"
type textarea "TASK# 3218496 NTE $750 Water leaking out"
type textarea "x"
type textarea "TASK# 3218496 NTE $750 Water leaking out"
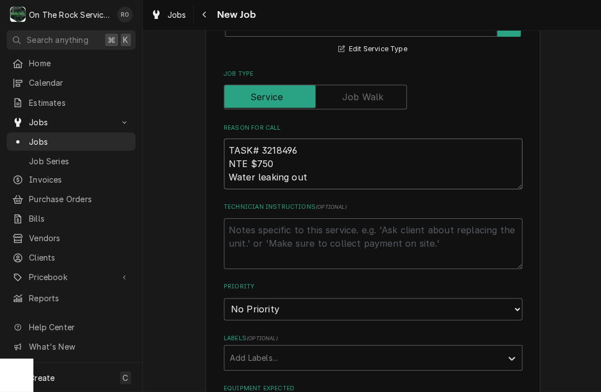
type textarea "x"
type textarea "TASK# 3218496 NTE $750 Water leaking out o"
type textarea "x"
type textarea "TASK# 3218496 NTE $750 Water leaking out of"
type textarea "x"
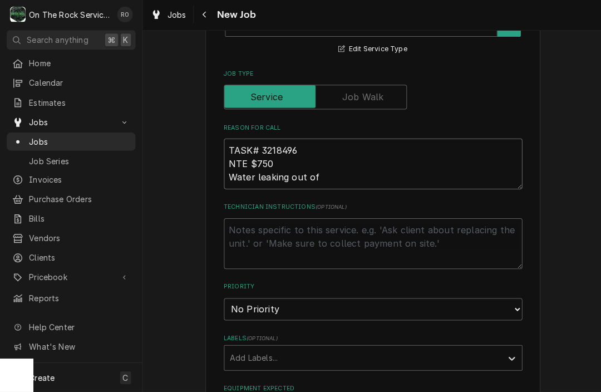
type textarea "TASK# 3218496 NTE $750 Water leaking out of"
type textarea "x"
type textarea "TASK# 3218496 NTE $750 Water leaking out of t"
type textarea "x"
type textarea "TASK# 3218496 NTE $750 Water leaking out of th"
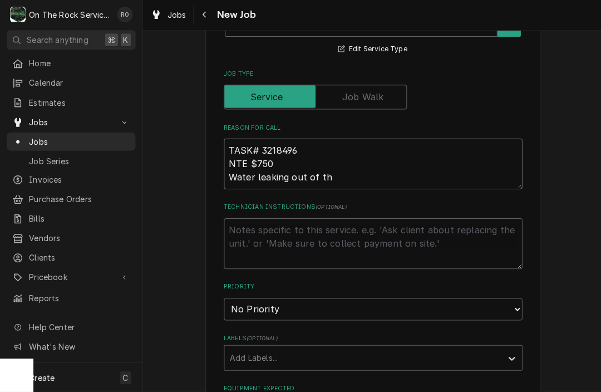
type textarea "x"
type textarea "TASK# 3218496 NTE $750 Water leaking out of the"
type textarea "x"
type textarea "TASK# 3218496 NTE $750 Water leaking out of the"
type textarea "x"
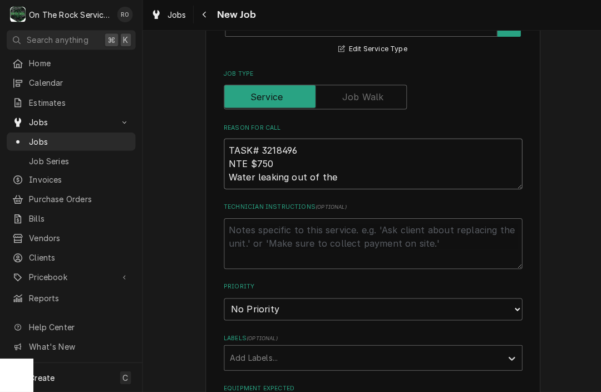
type textarea "TASK# 3218496 NTE $750 Water leaking out of the m"
type textarea "x"
type textarea "TASK# 3218496 NTE $750 Water leaking out of the ma"
type textarea "x"
type textarea "TASK# 3218496 NTE $750 Water leaking out of the mak"
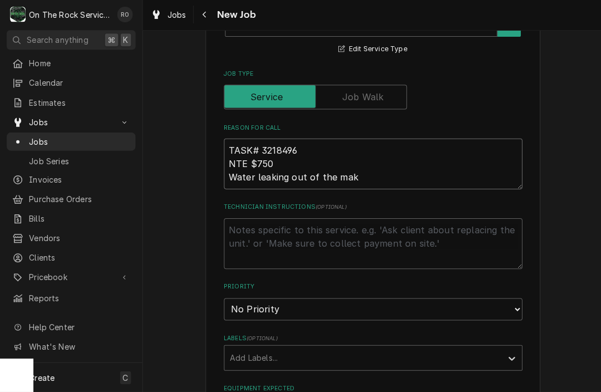
type textarea "x"
type textarea "TASK# 3218496 NTE $750 Water leaking out of the make"
type textarea "x"
type textarea "TASK# 3218496 NTE $750 Water leaking out of the make"
type textarea "x"
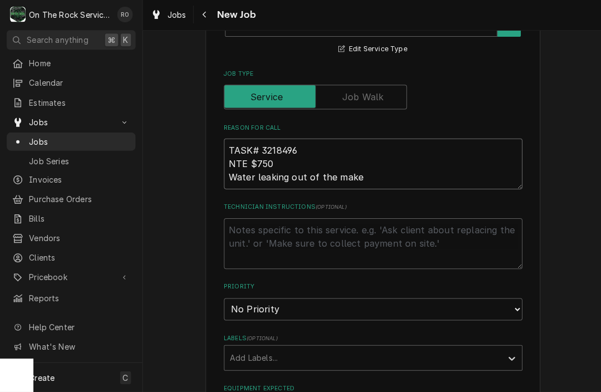
type textarea "TASK# 3218496 NTE $750 Water leaking out of the make t"
type textarea "x"
type textarea "TASK# 3218496 NTE $750 Water leaking out of the make ta"
type textarea "x"
type textarea "TASK# 3218496 NTE $750 Water leaking out of the make tab"
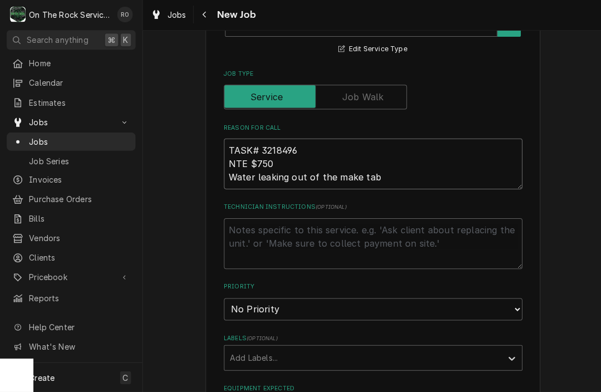
type textarea "x"
type textarea "TASK# 3218496 NTE $750 Water leaking out of the make tabl"
type textarea "x"
type textarea "TASK# 3218496 NTE $750 Water leaking out of the make table"
type textarea "x"
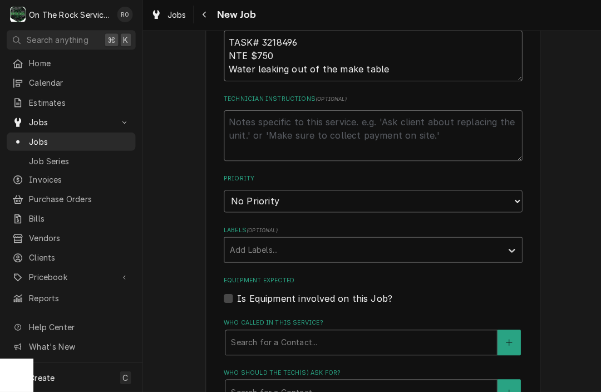
scroll to position [536, 0]
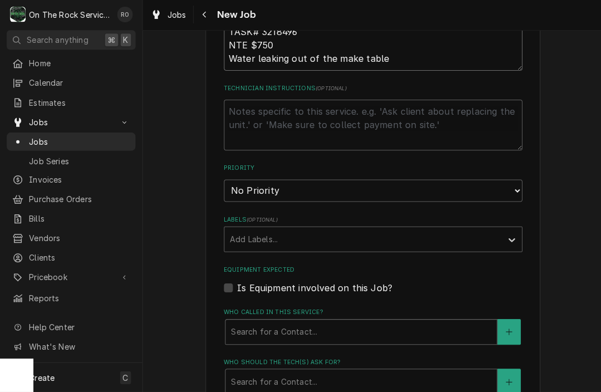
type textarea "TASK# 3218496 NTE $750 Water leaking out of the make table"
select select "3"
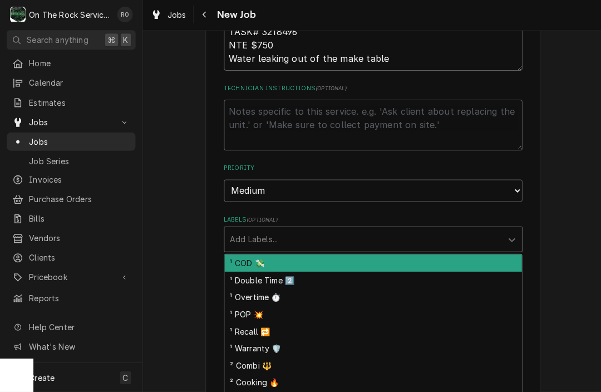
click at [293, 230] on div "Labels" at bounding box center [361, 240] width 265 height 20
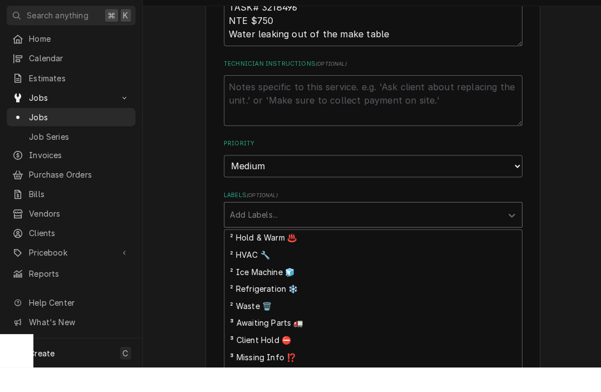
scroll to position [175, 0]
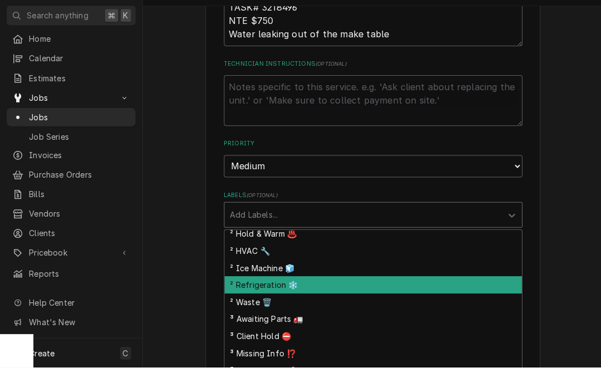
click at [301, 301] on div "² Refrigeration ❄️" at bounding box center [372, 309] width 297 height 17
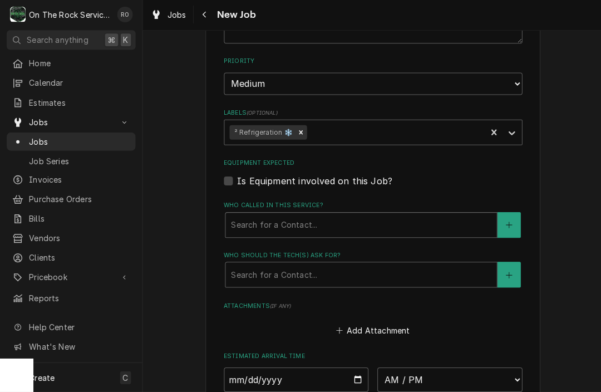
scroll to position [684, 0]
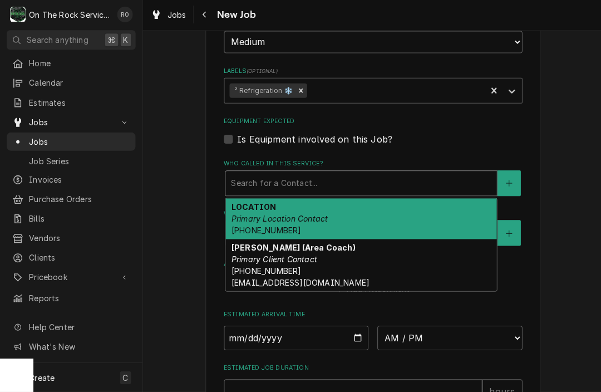
click at [294, 180] on div "Who called in this service?" at bounding box center [359, 184] width 259 height 20
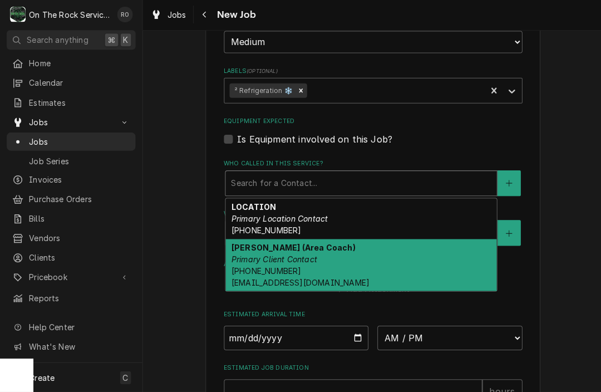
click at [294, 243] on strong "[PERSON_NAME] (Area Coach)" at bounding box center [292, 247] width 124 height 9
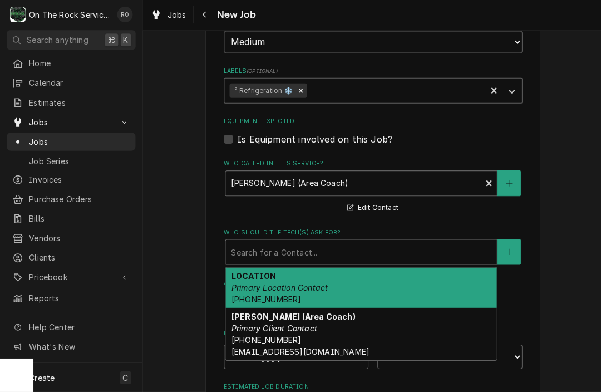
click at [295, 242] on div "Who should the tech(s) ask for?" at bounding box center [359, 252] width 259 height 20
click at [297, 268] on div "LOCATION Primary Location Contact [PHONE_NUMBER]" at bounding box center [360, 288] width 270 height 41
type textarea "x"
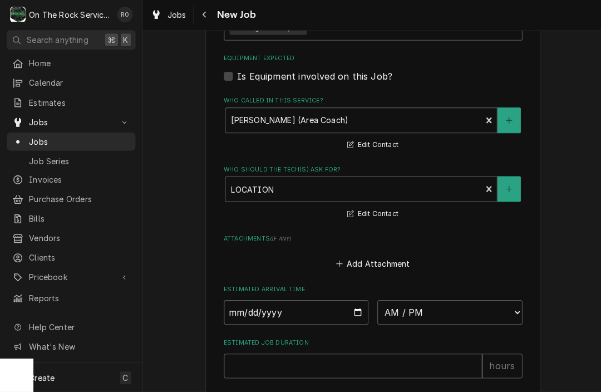
scroll to position [757, 0]
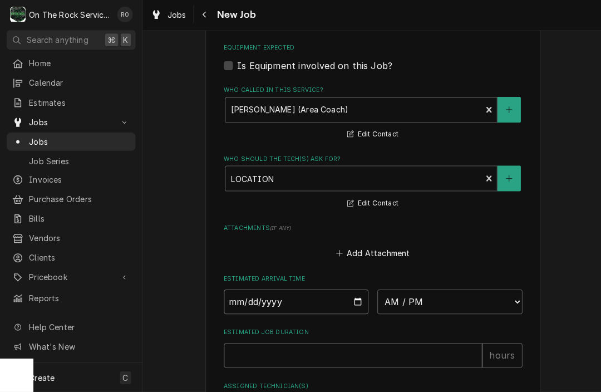
type input "[DATE]"
click at [298, 291] on input "[DATE]" at bounding box center [295, 302] width 145 height 24
type textarea "x"
select select "14:00:00"
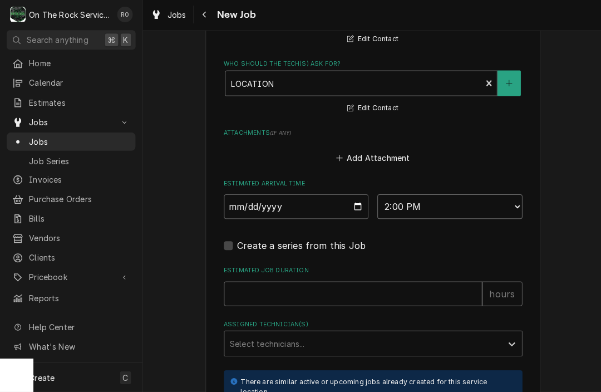
scroll to position [912, 0]
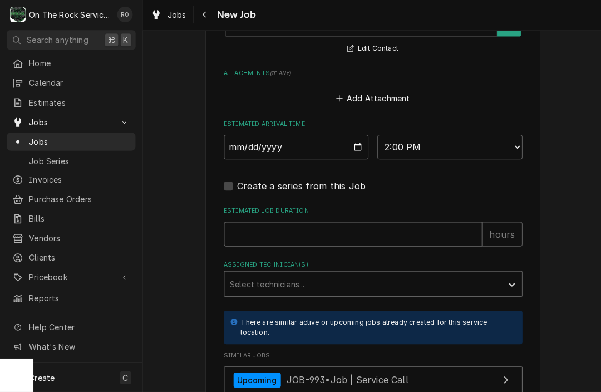
type textarea "x"
type input "2"
type textarea "x"
drag, startPoint x: 405, startPoint y: 233, endPoint x: -1, endPoint y: -2, distance: 468.3
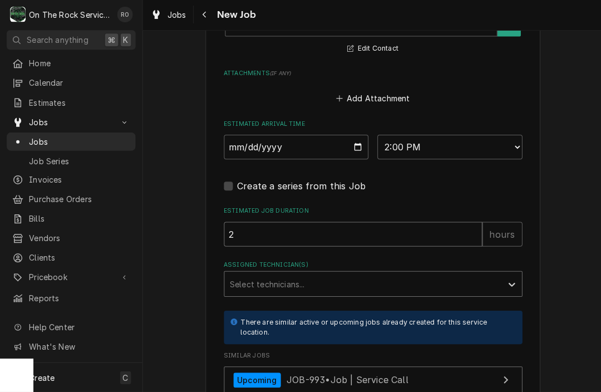
type input "2"
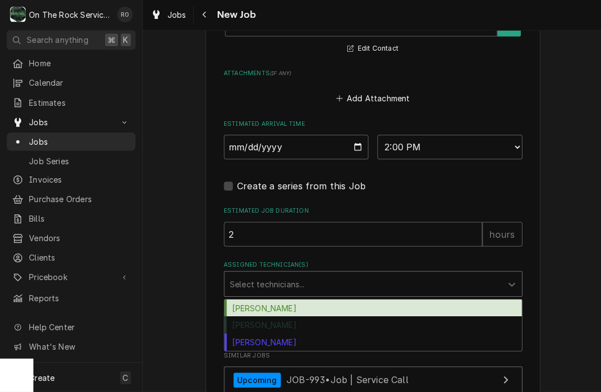
click at [407, 274] on div "Assigned Technician(s)" at bounding box center [361, 284] width 265 height 20
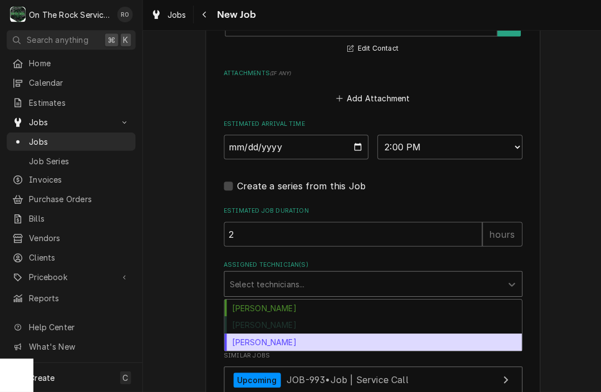
click at [391, 333] on div "[PERSON_NAME]" at bounding box center [372, 341] width 297 height 17
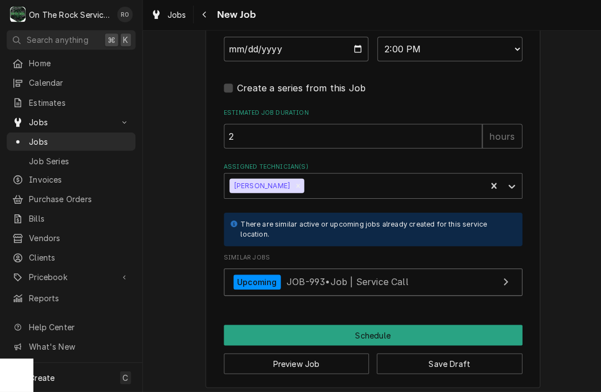
scroll to position [1009, 0]
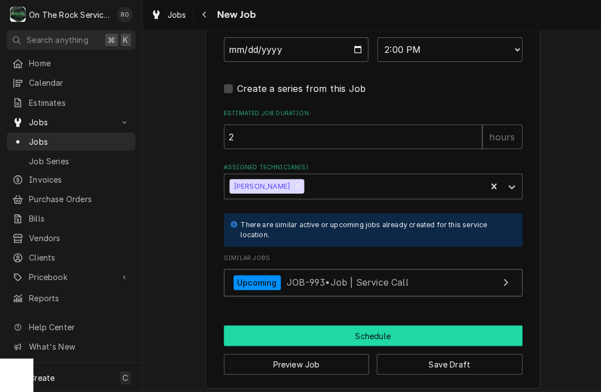
click at [387, 326] on button "Schedule" at bounding box center [372, 336] width 298 height 21
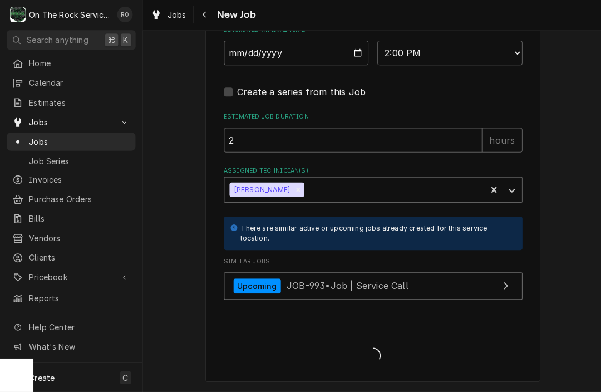
scroll to position [998, 0]
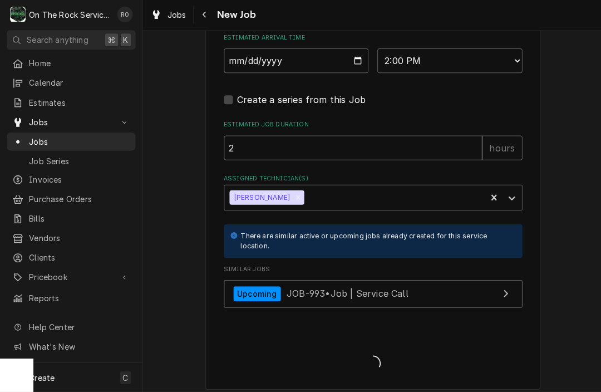
type textarea "x"
